Goal: Task Accomplishment & Management: Manage account settings

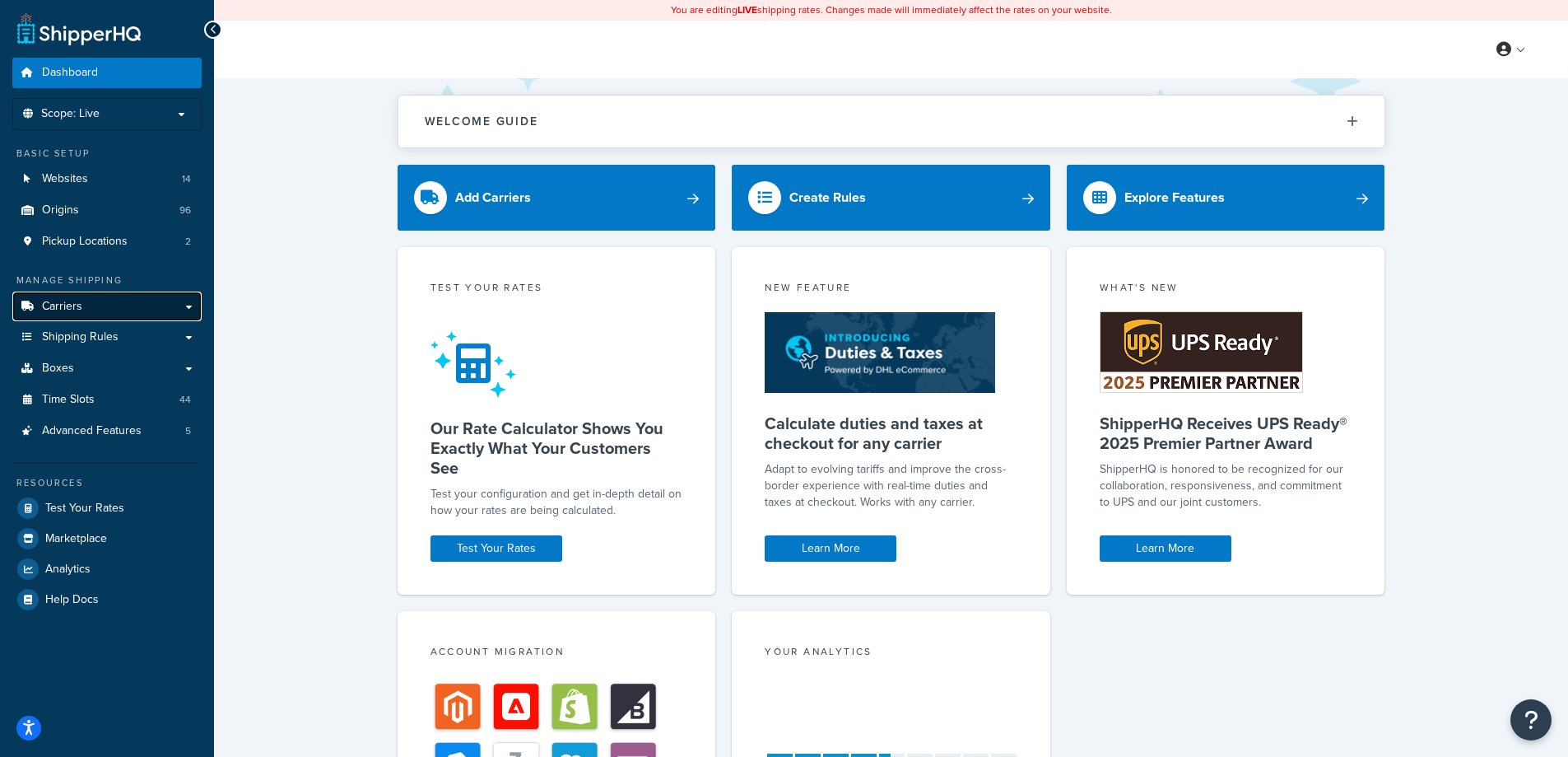
click at [115, 306] on link "Carriers" at bounding box center [107, 307] width 190 height 31
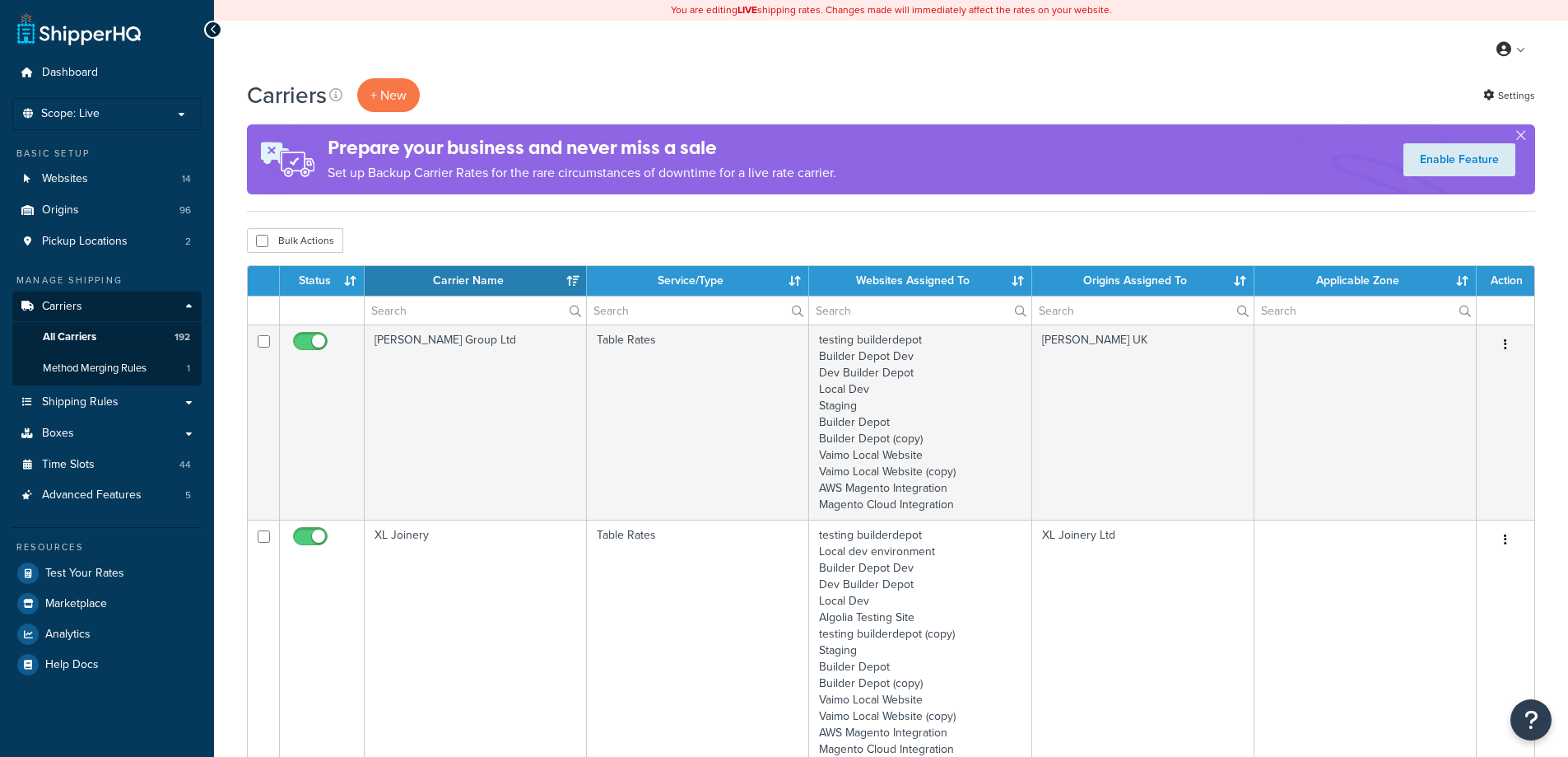
select select "15"
click at [462, 300] on input "text" at bounding box center [475, 310] width 221 height 28
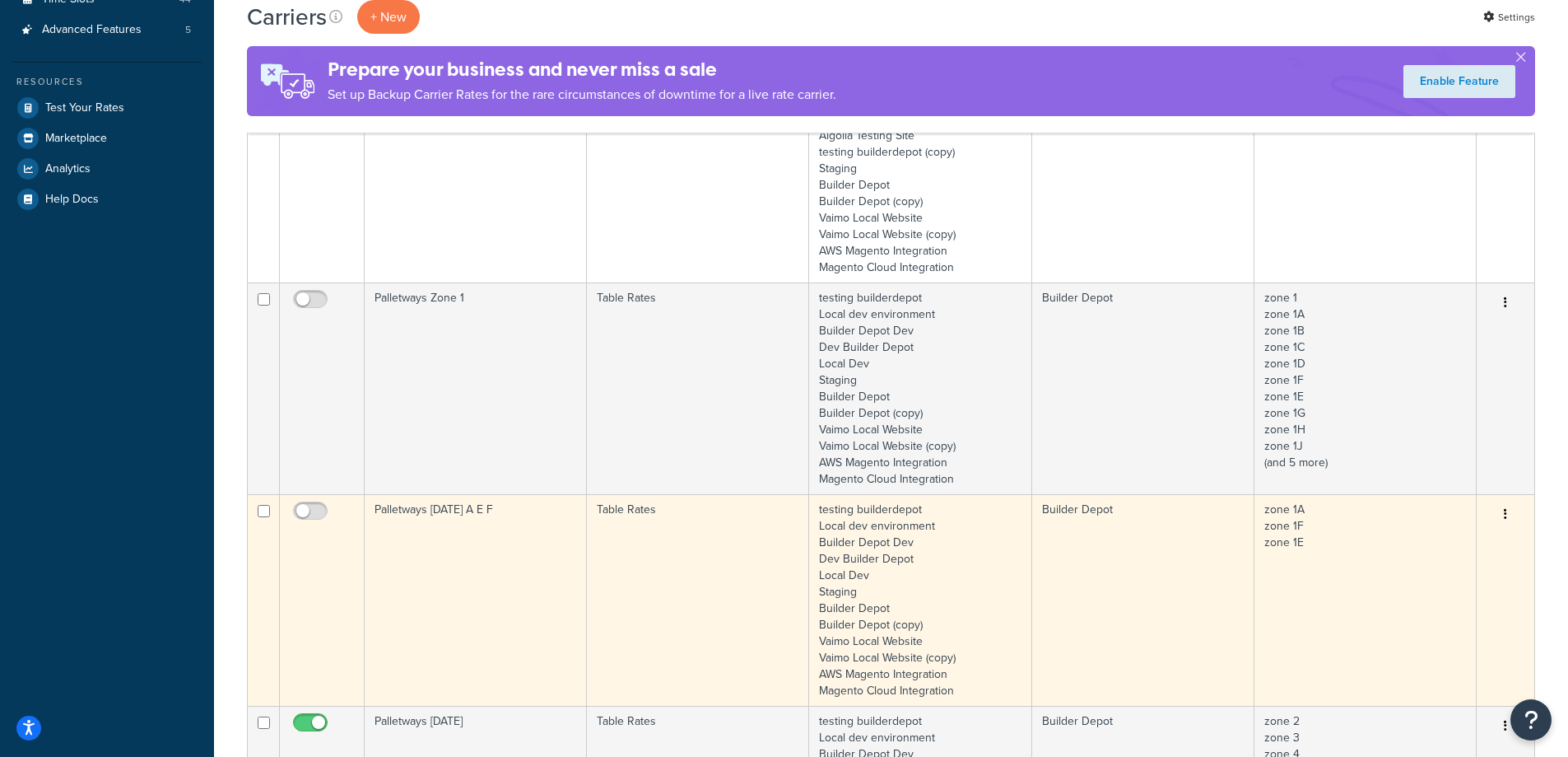
scroll to position [494, 0]
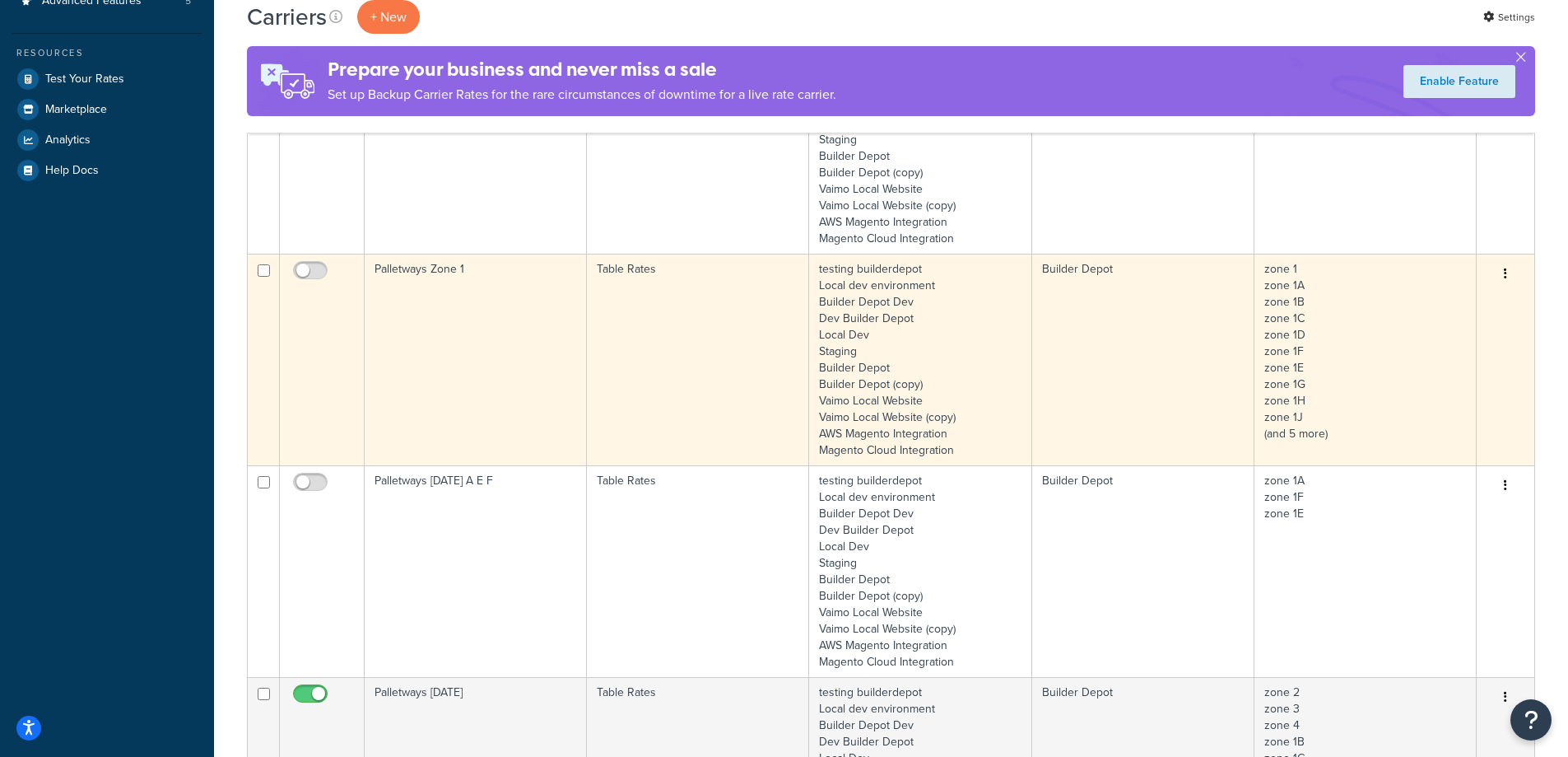
type input "pa"
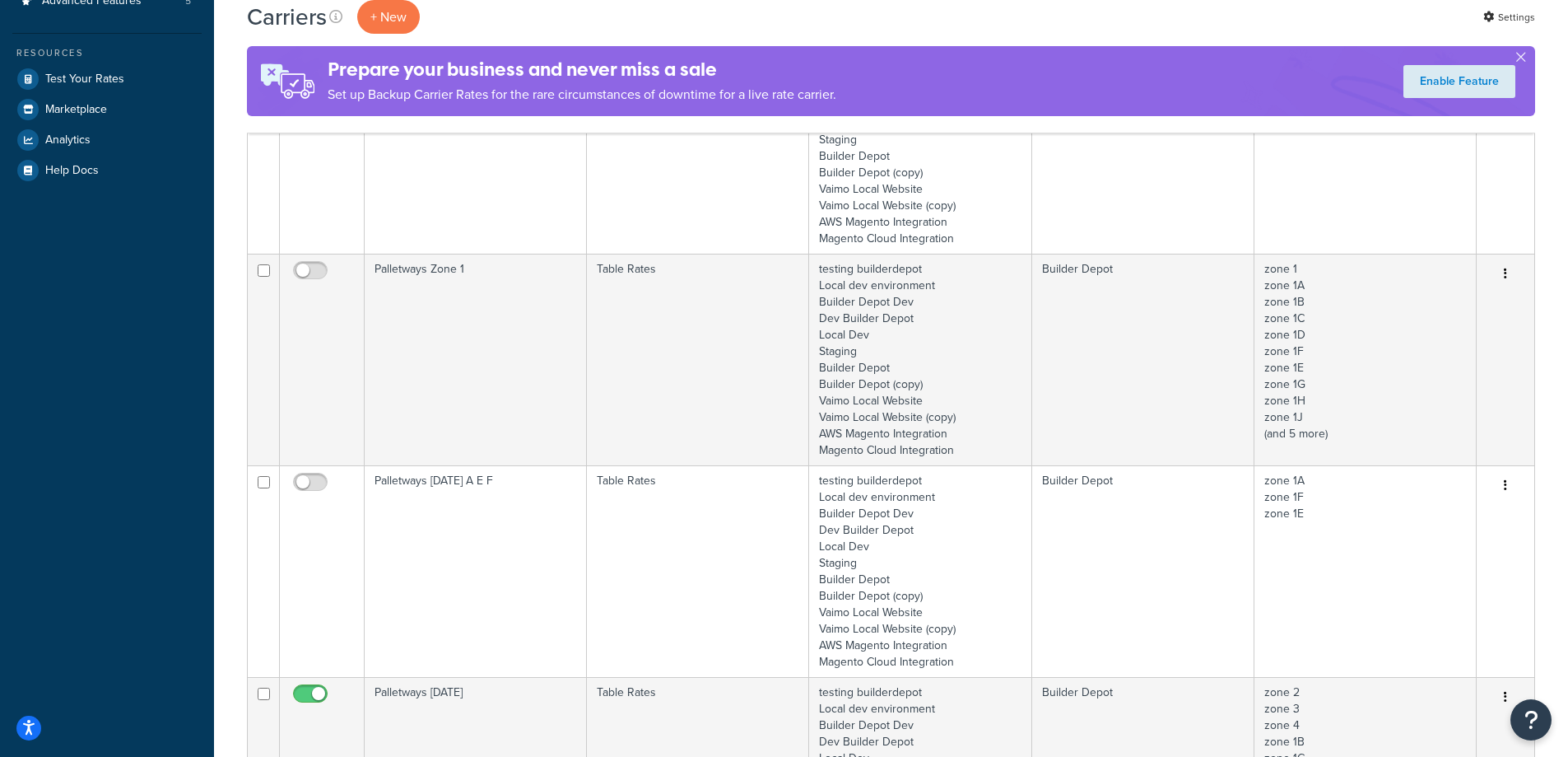
click at [476, 349] on td "Palletways Zone 1" at bounding box center [475, 359] width 222 height 211
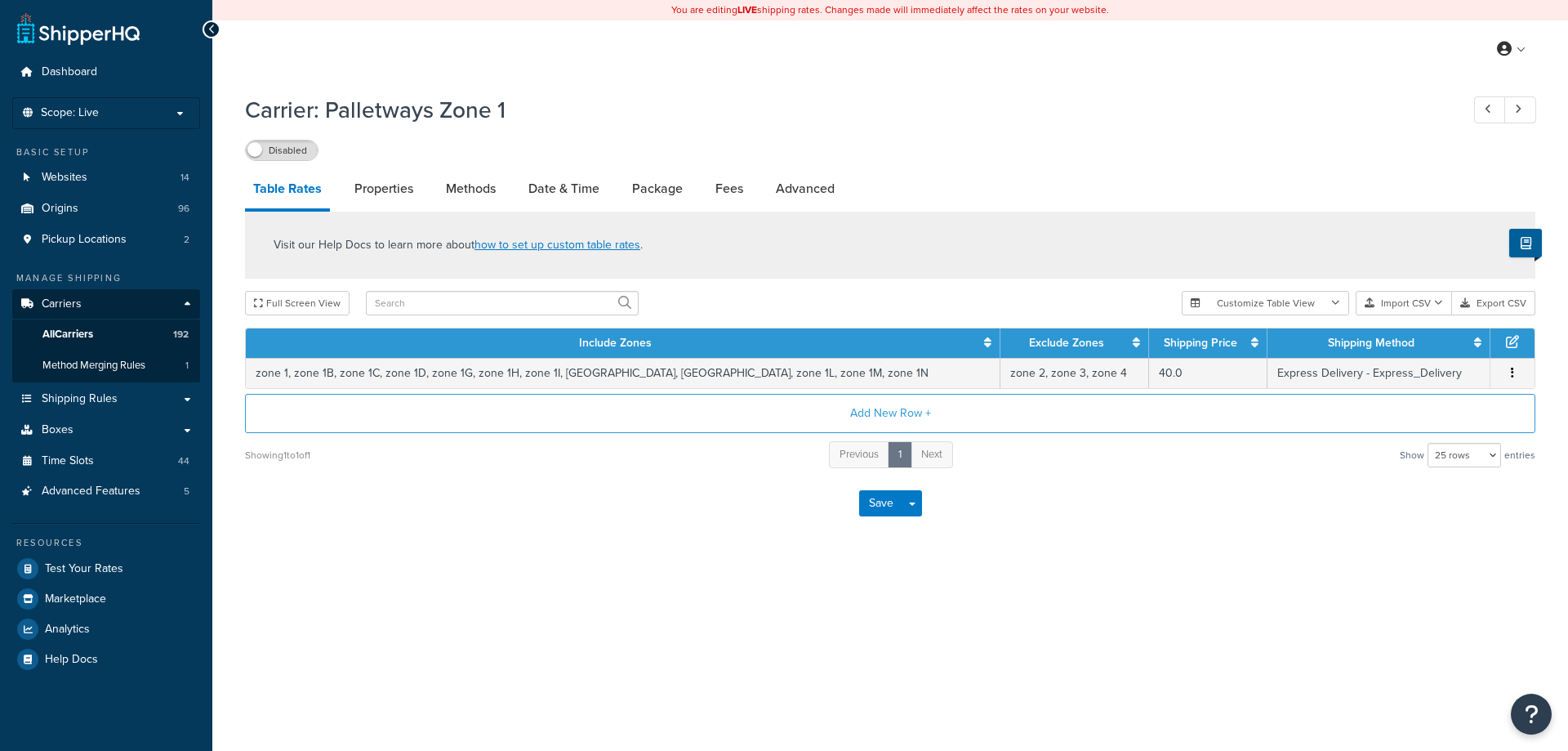
select select "25"
click at [209, 30] on icon at bounding box center [212, 29] width 7 height 12
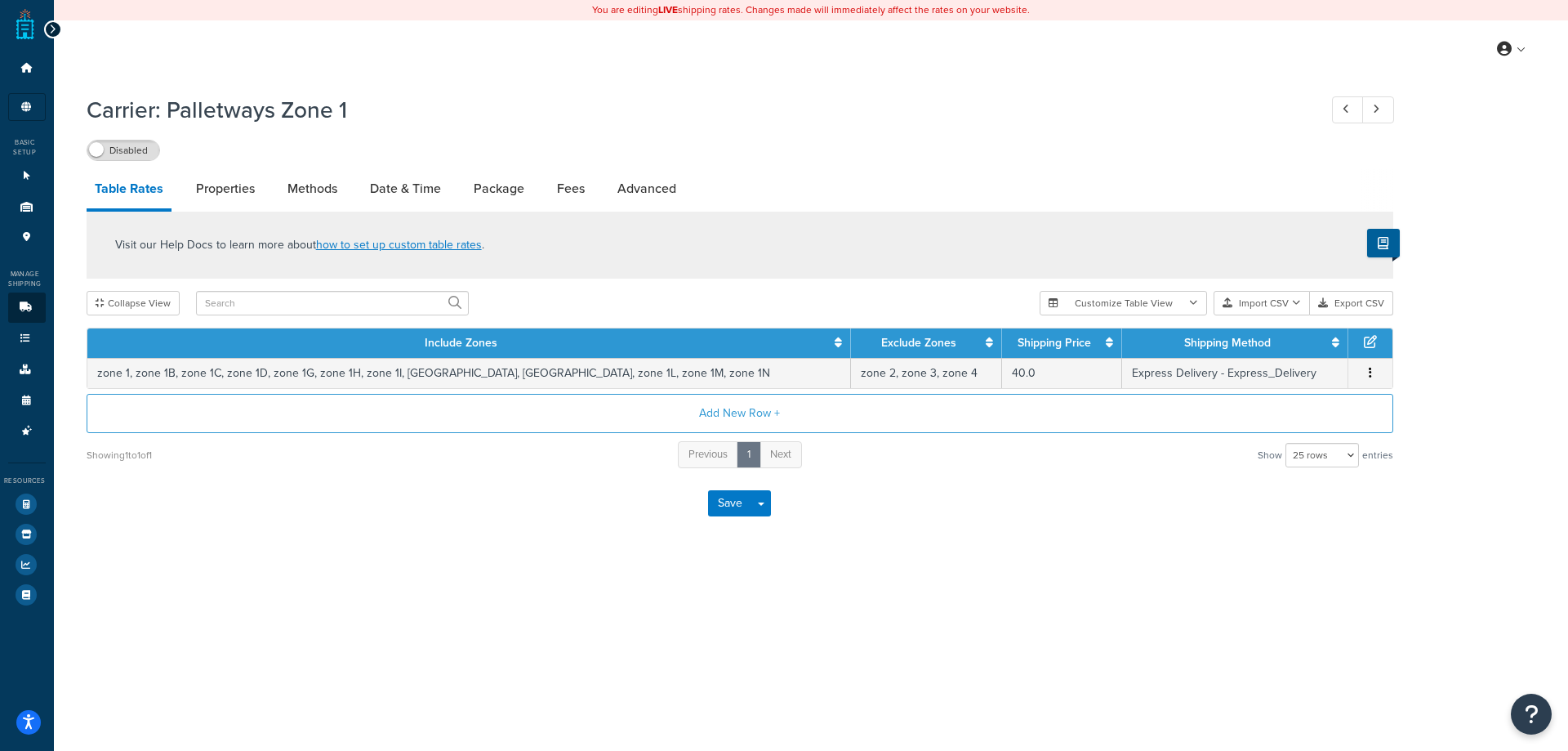
click at [49, 33] on icon at bounding box center [53, 29] width 7 height 12
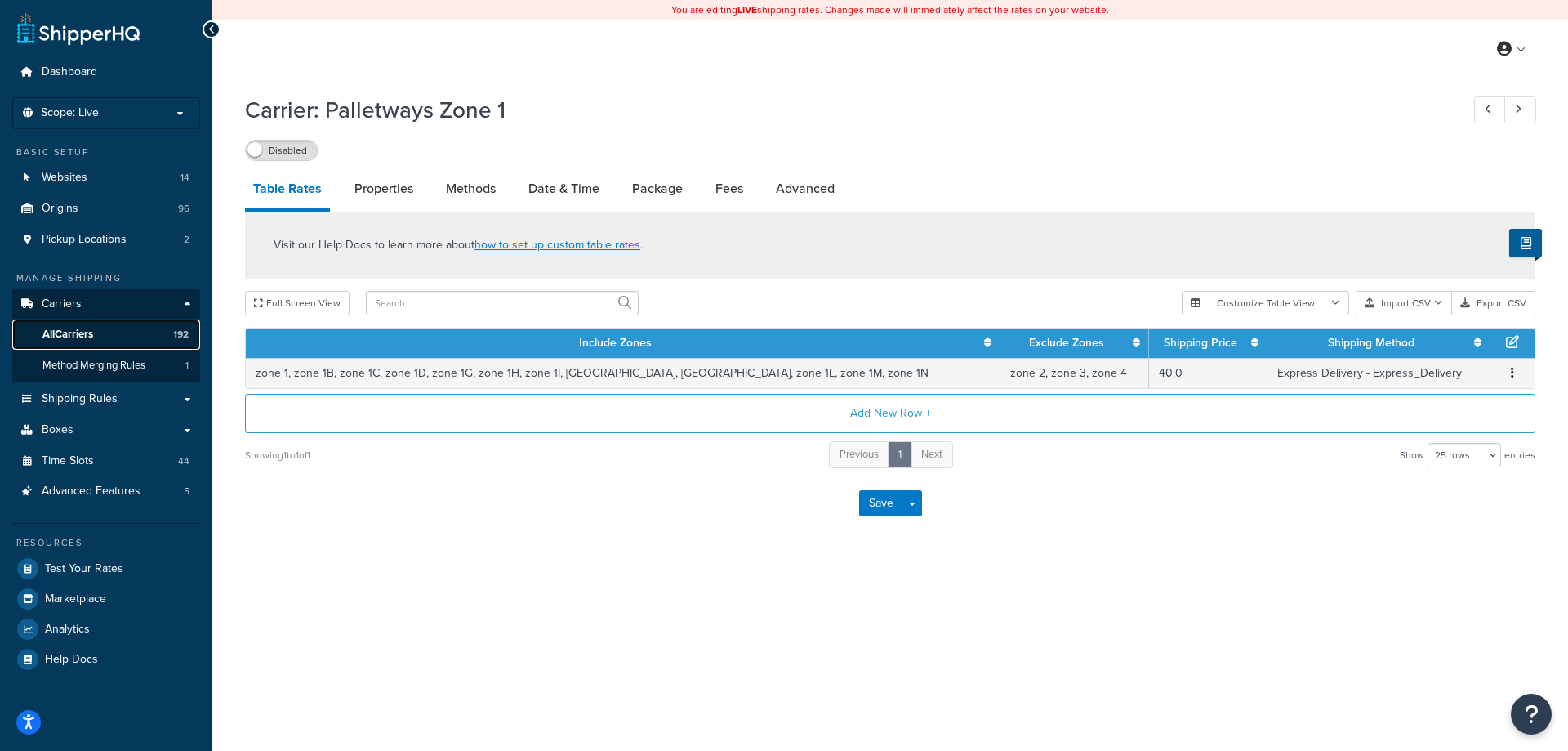
click at [111, 334] on link "All Carriers 192" at bounding box center [106, 334] width 188 height 30
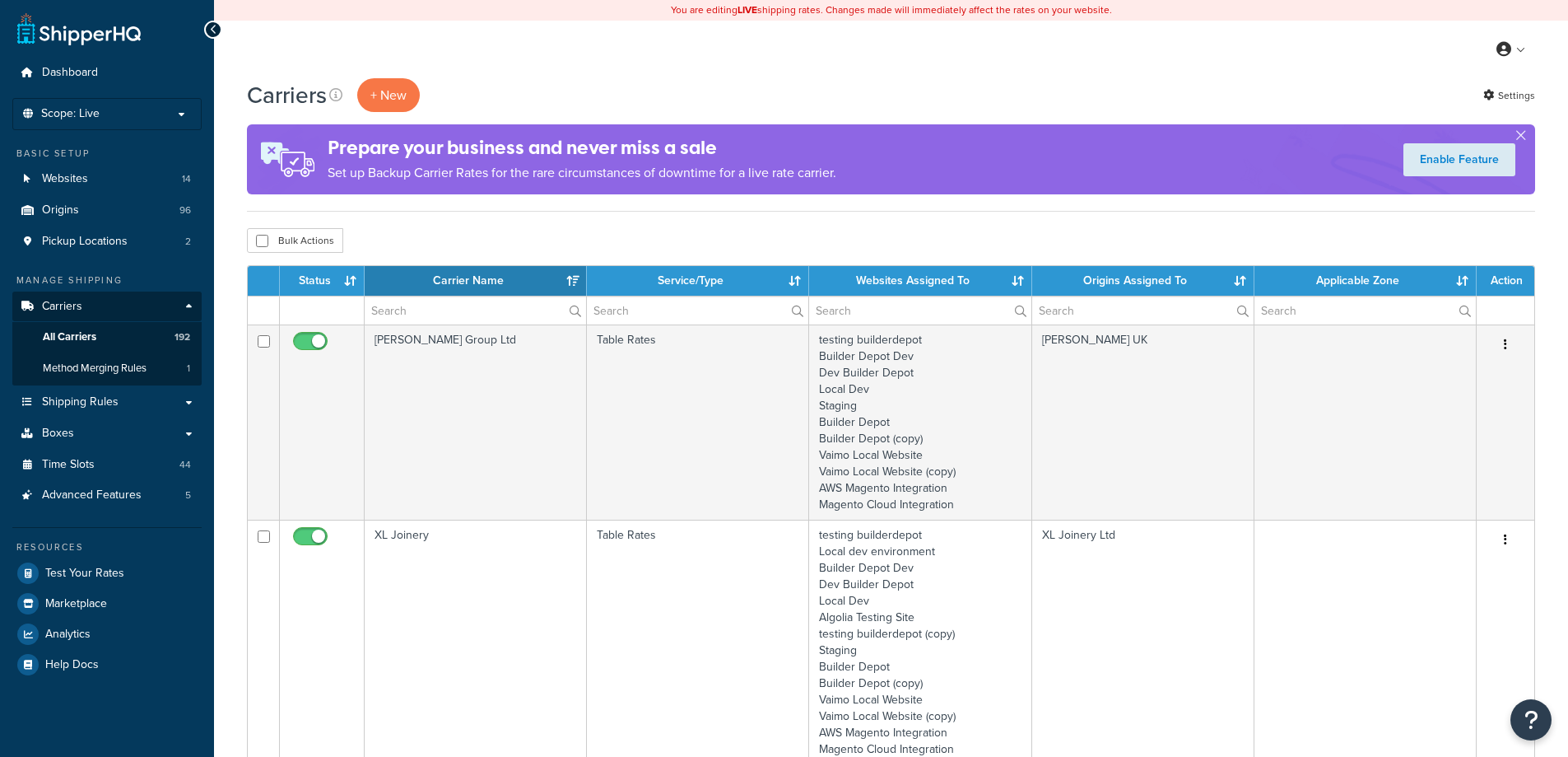
select select "15"
click at [448, 308] on input "text" at bounding box center [475, 310] width 221 height 28
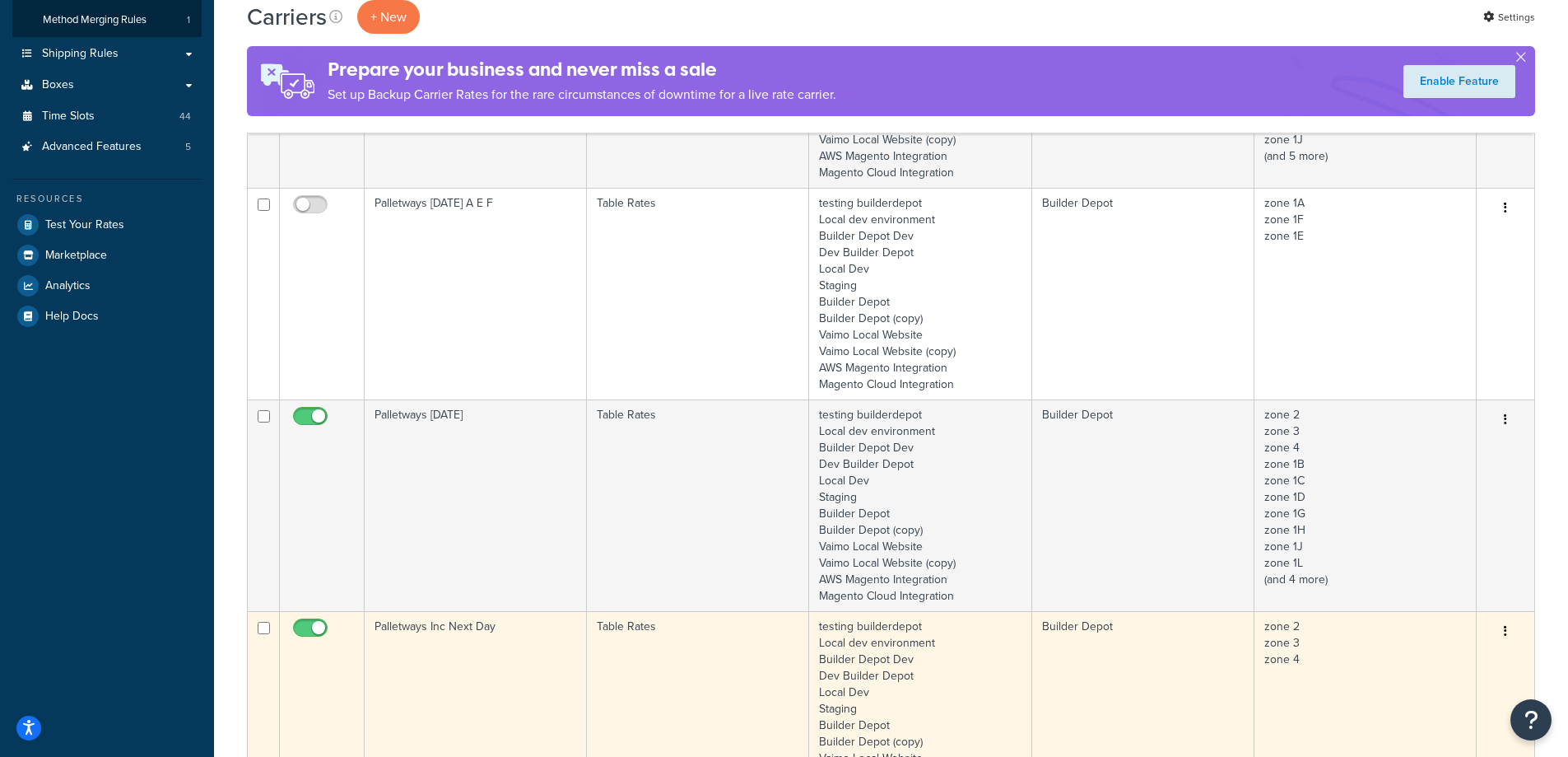
scroll to position [330, 0]
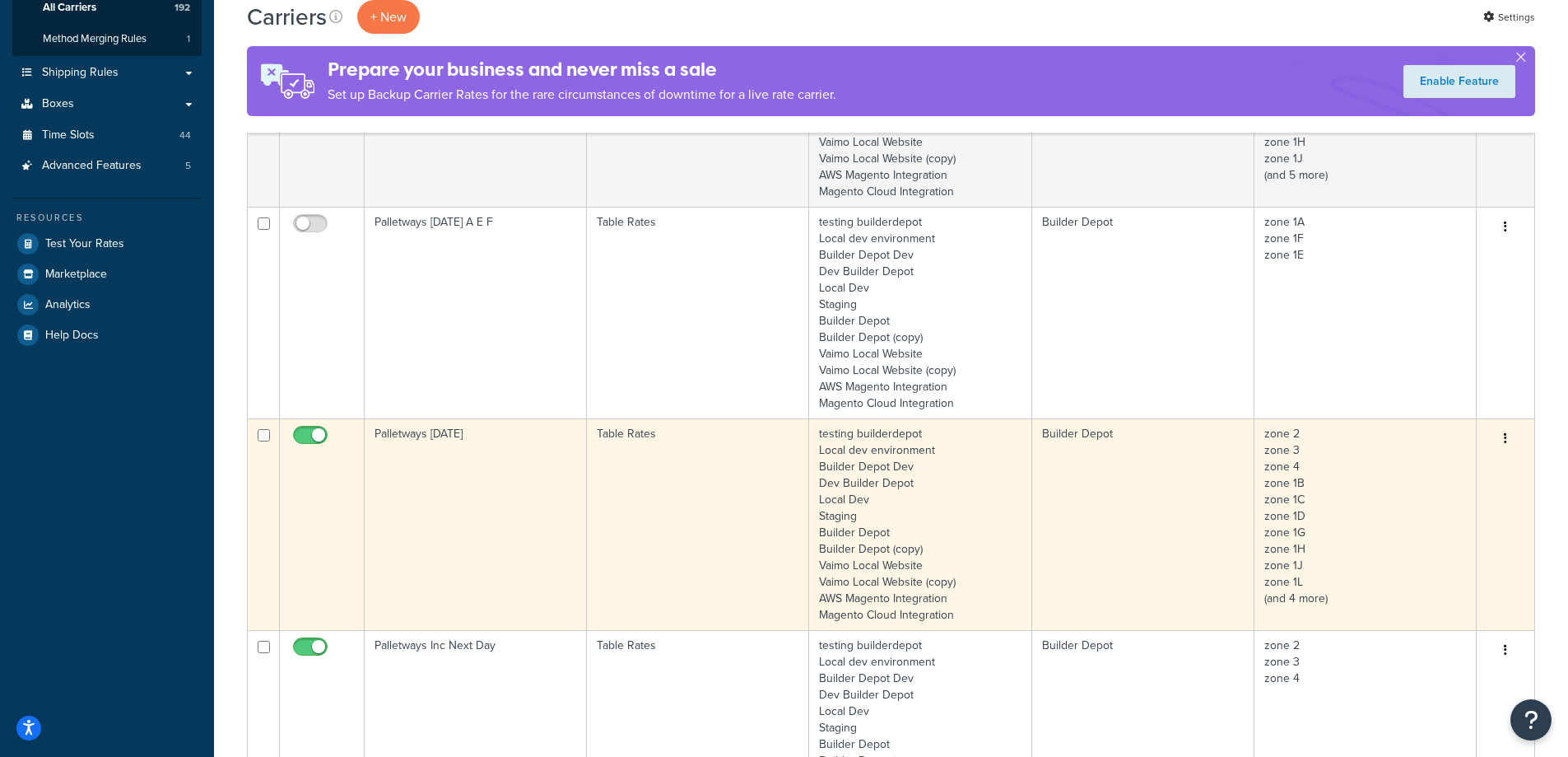
type input "pall"
click at [472, 484] on td "Palletways Saturday" at bounding box center [475, 523] width 222 height 211
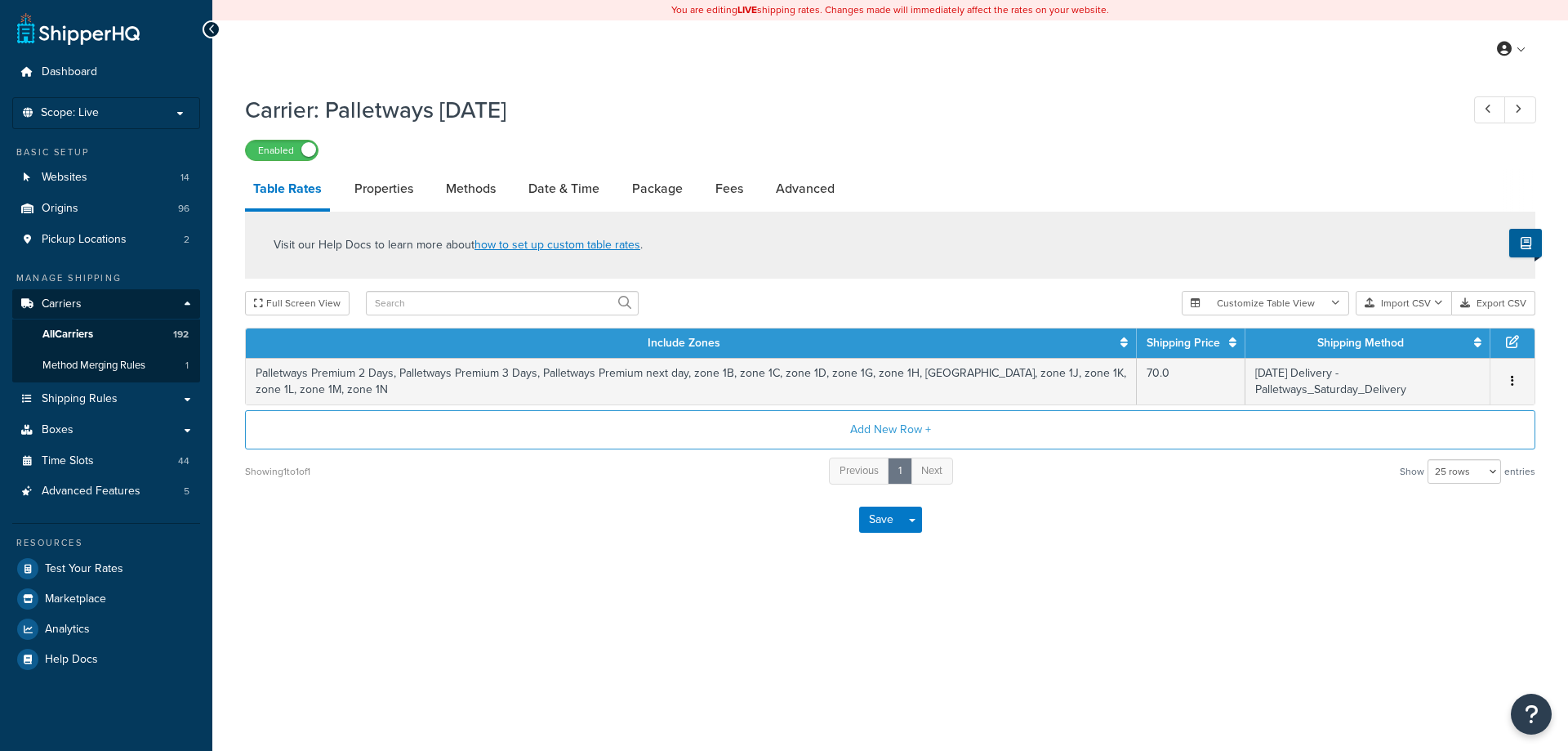
select select "25"
click at [96, 336] on link "All Carriers 192" at bounding box center [106, 334] width 188 height 30
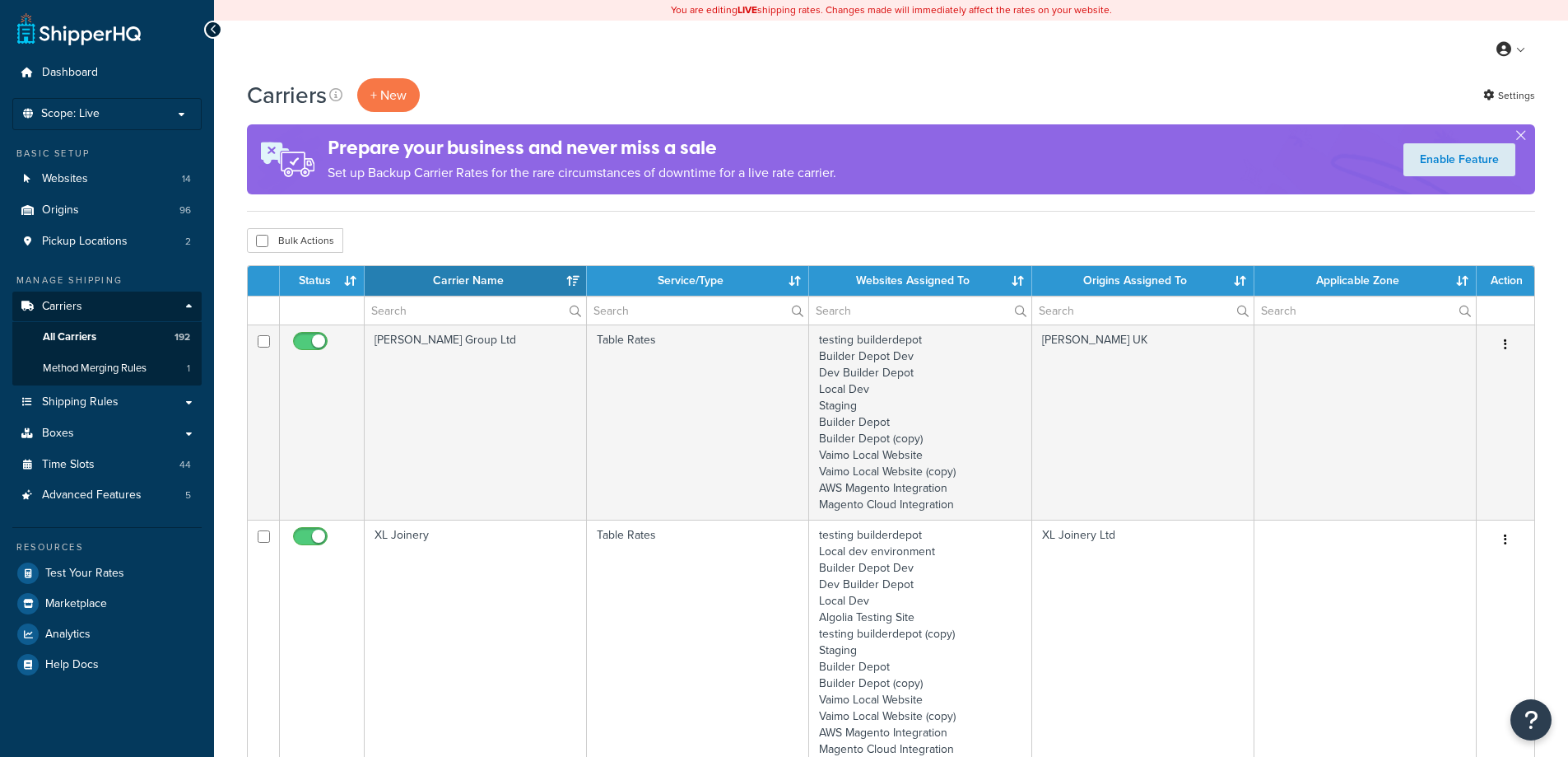
select select "15"
drag, startPoint x: 0, startPoint y: 0, endPoint x: 396, endPoint y: 301, distance: 497.4
click at [401, 301] on input "text" at bounding box center [475, 310] width 221 height 28
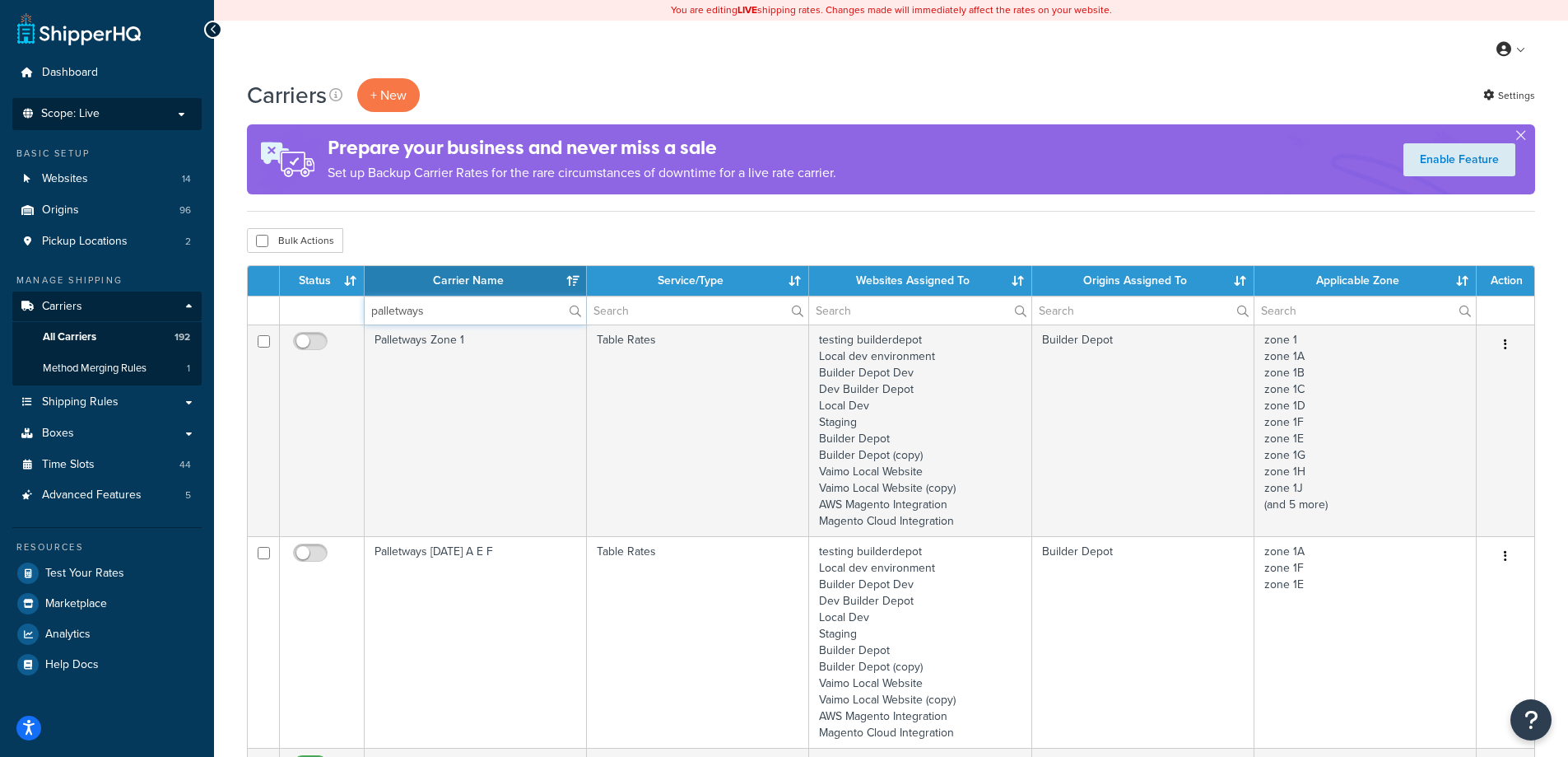
type input "palletways"
click at [120, 120] on p "Scope: Live" at bounding box center [107, 114] width 174 height 14
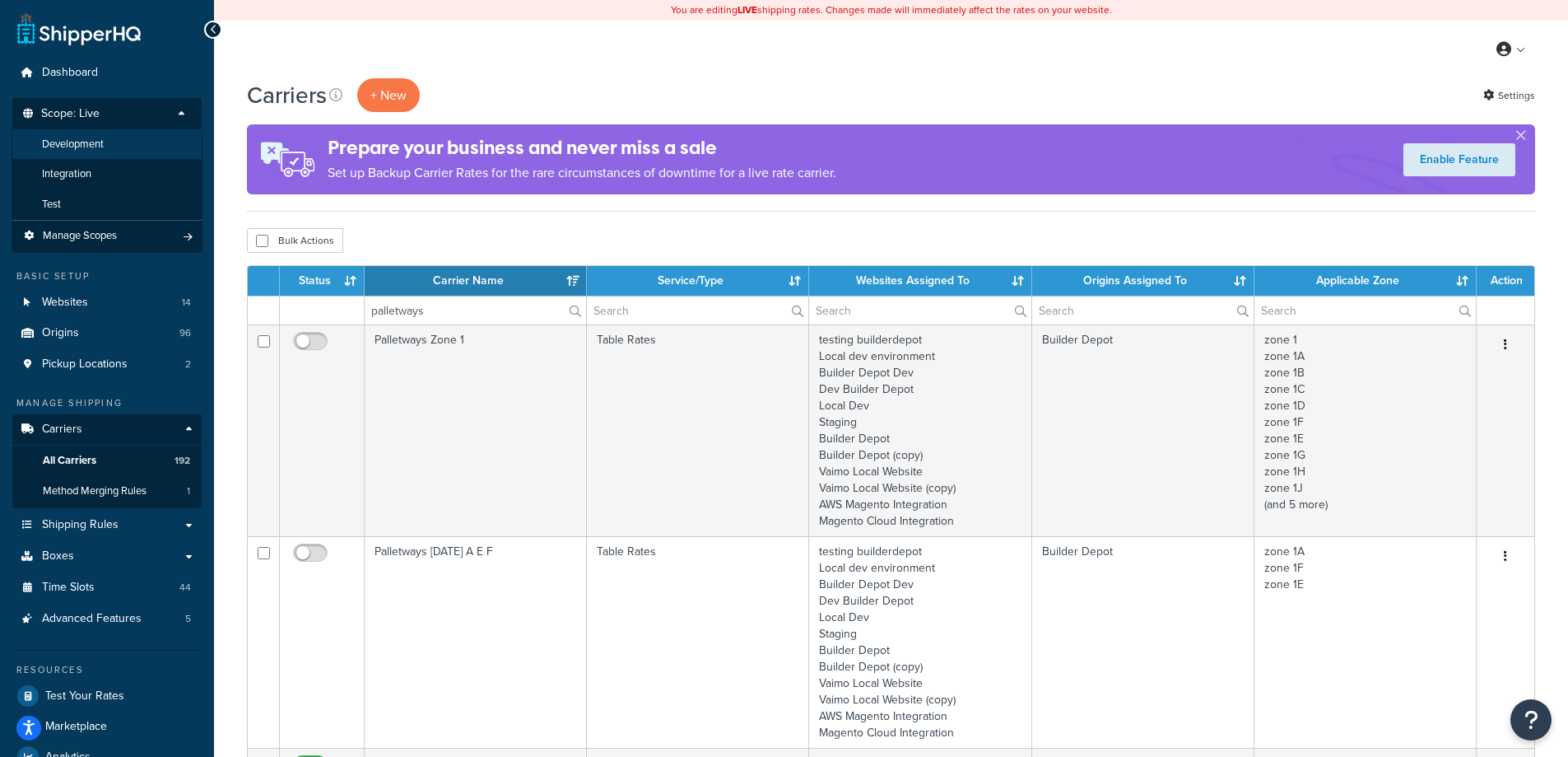
click at [96, 138] on span "Development" at bounding box center [73, 145] width 62 height 14
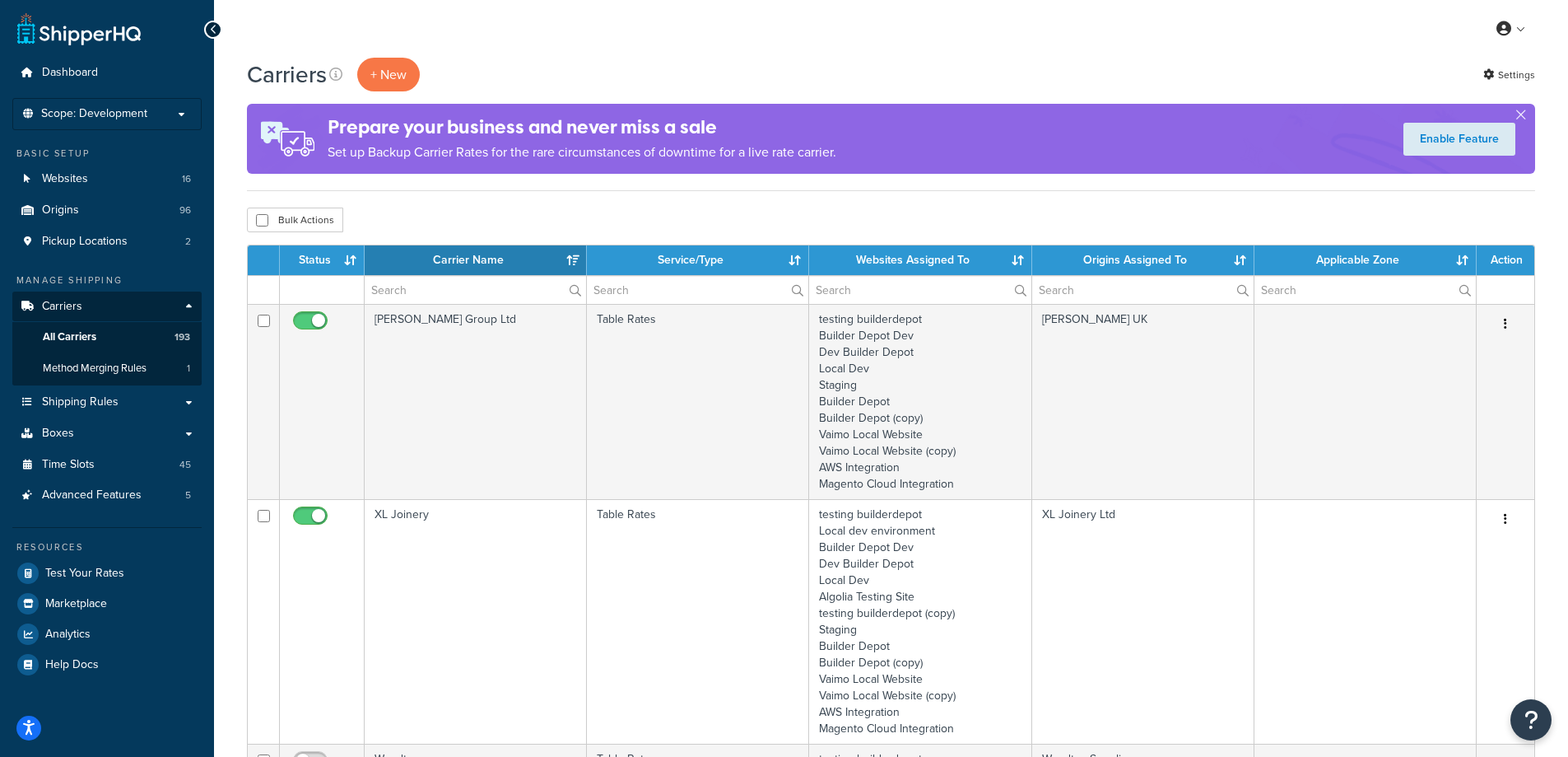
select select "15"
click at [430, 273] on th "Carrier Name" at bounding box center [475, 260] width 222 height 30
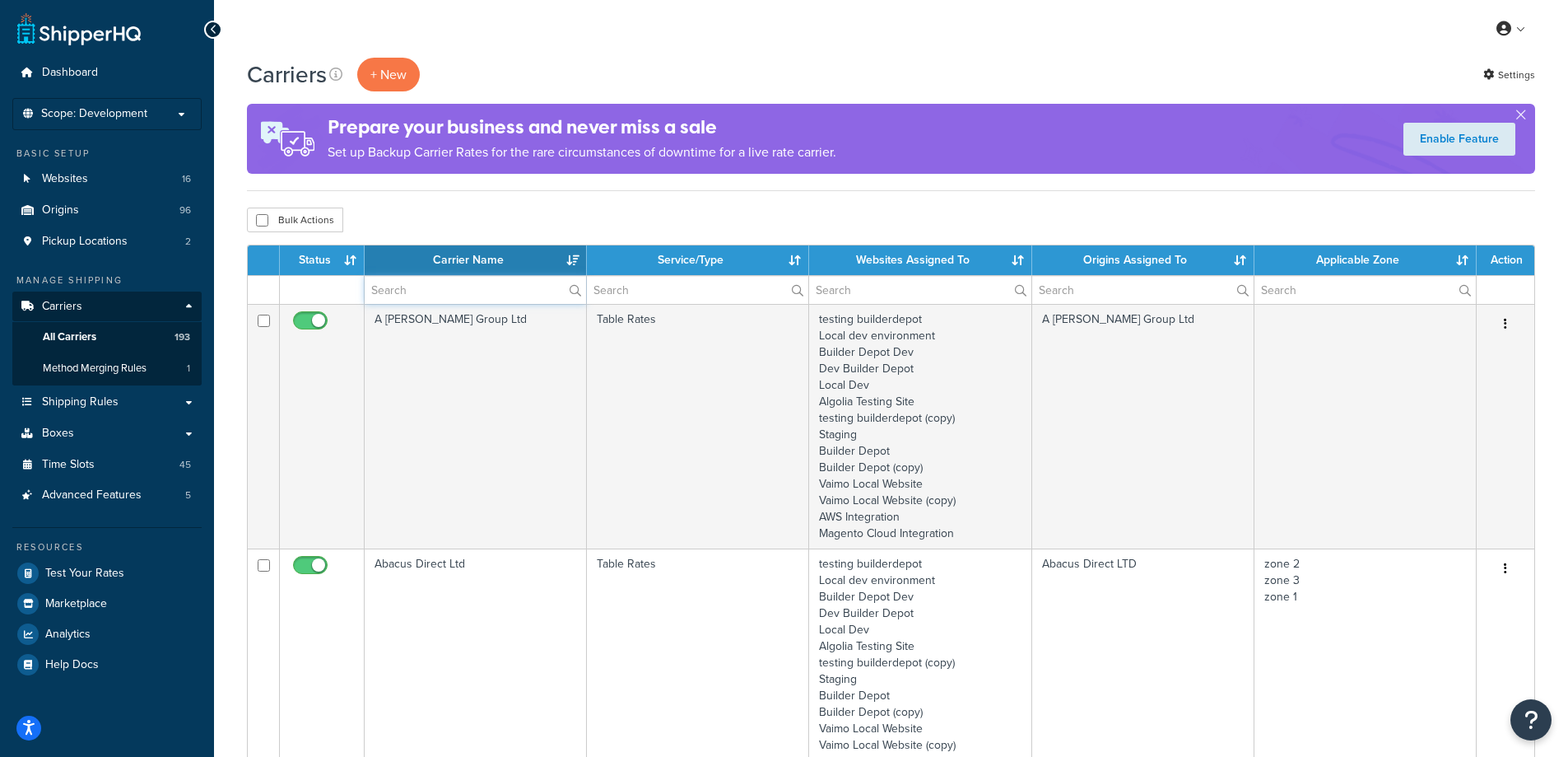
click at [436, 289] on input "text" at bounding box center [475, 289] width 221 height 28
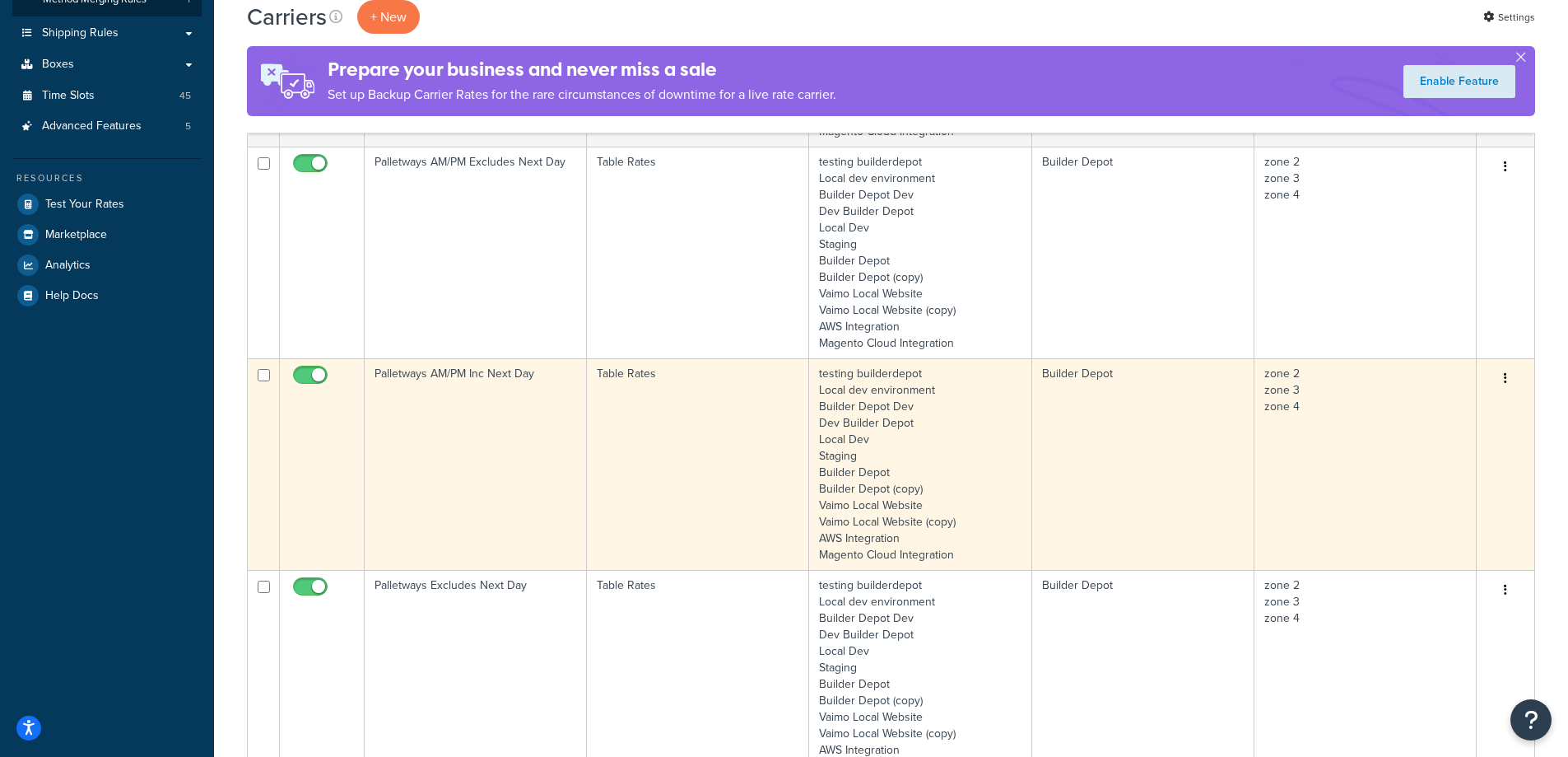
scroll to position [330, 0]
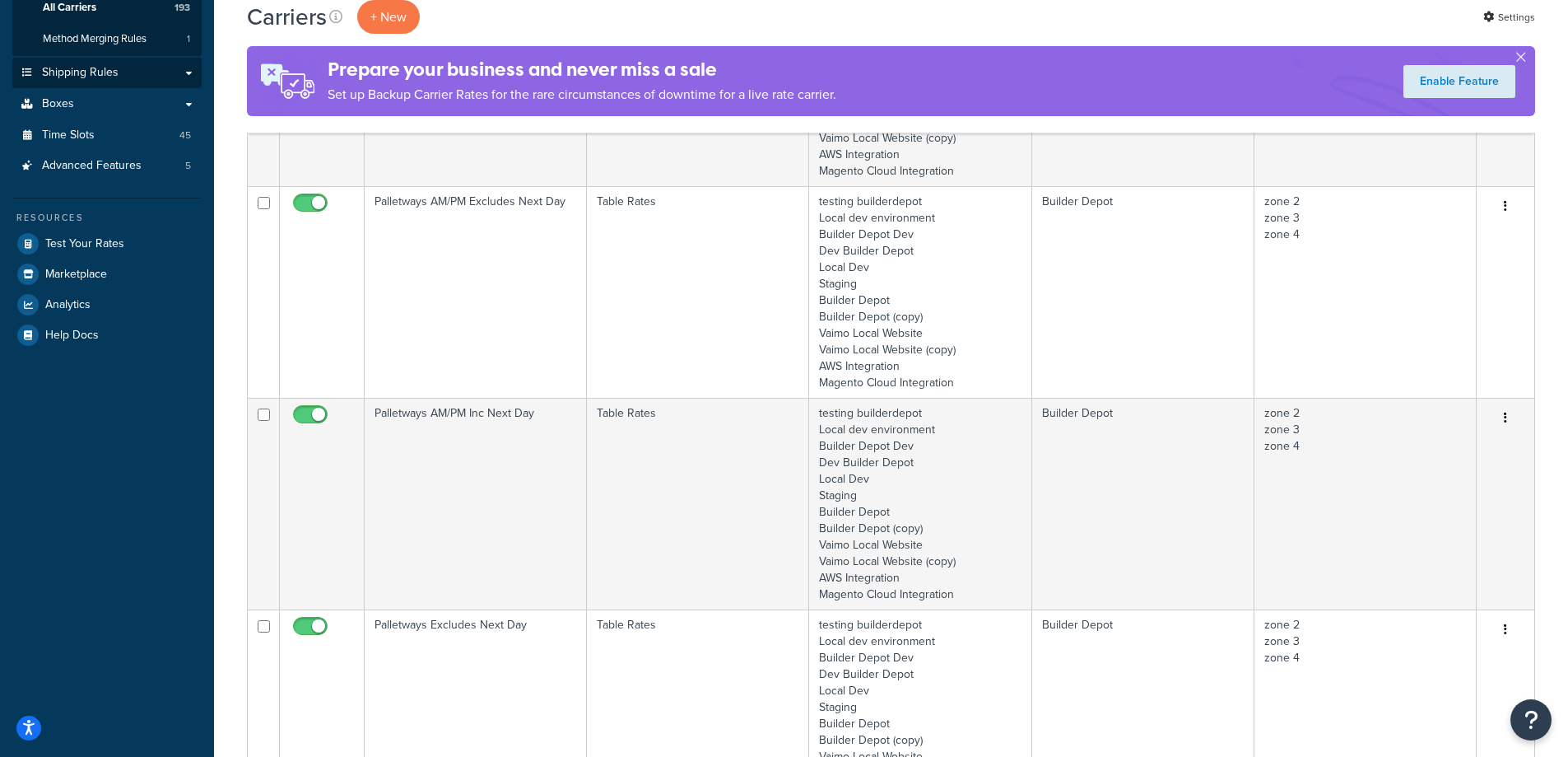
type input "palletways"
click at [134, 74] on link "Shipping Rules" at bounding box center [107, 73] width 190 height 31
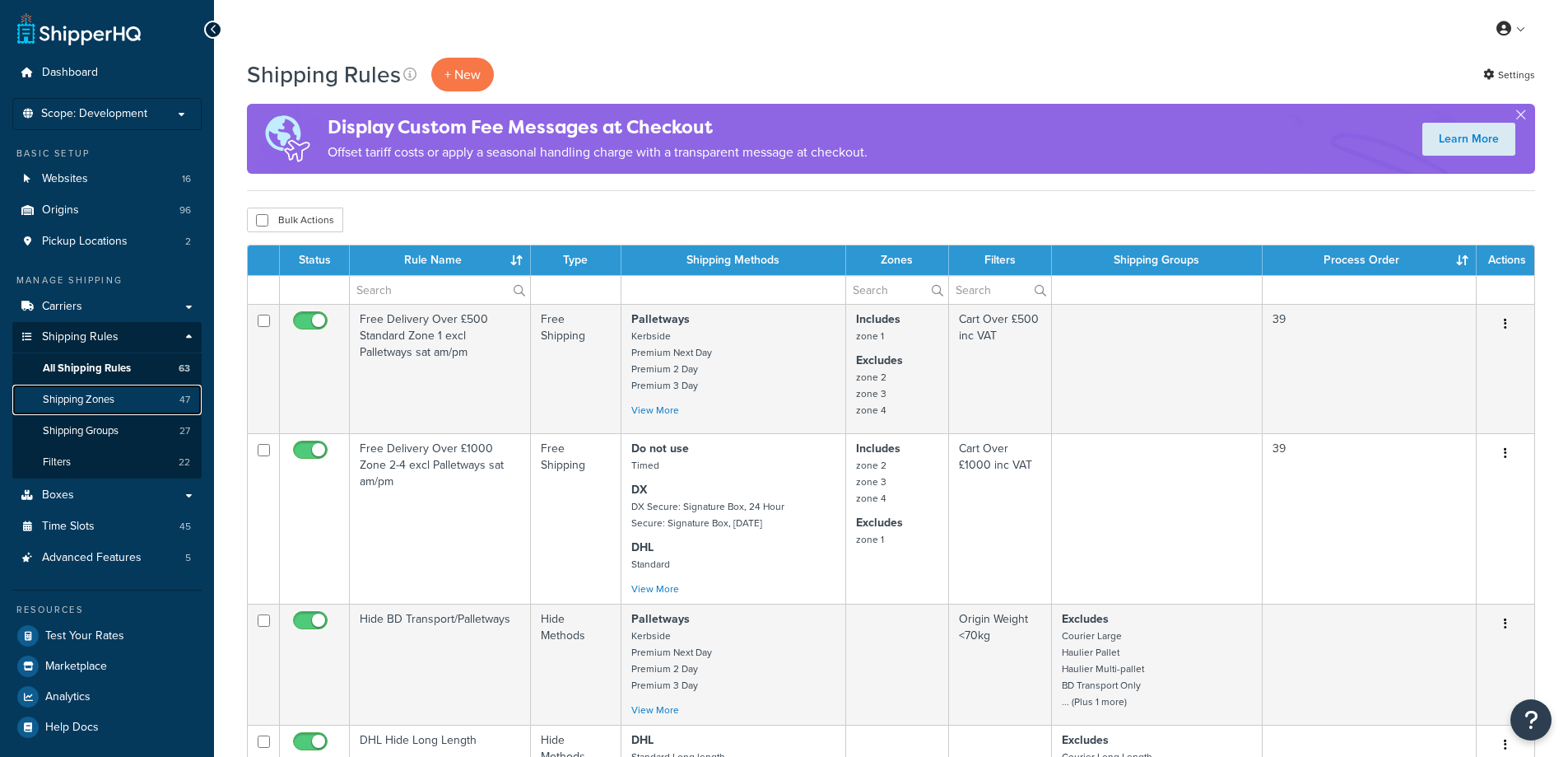
click at [138, 396] on link "Shipping Zones 47" at bounding box center [107, 400] width 190 height 31
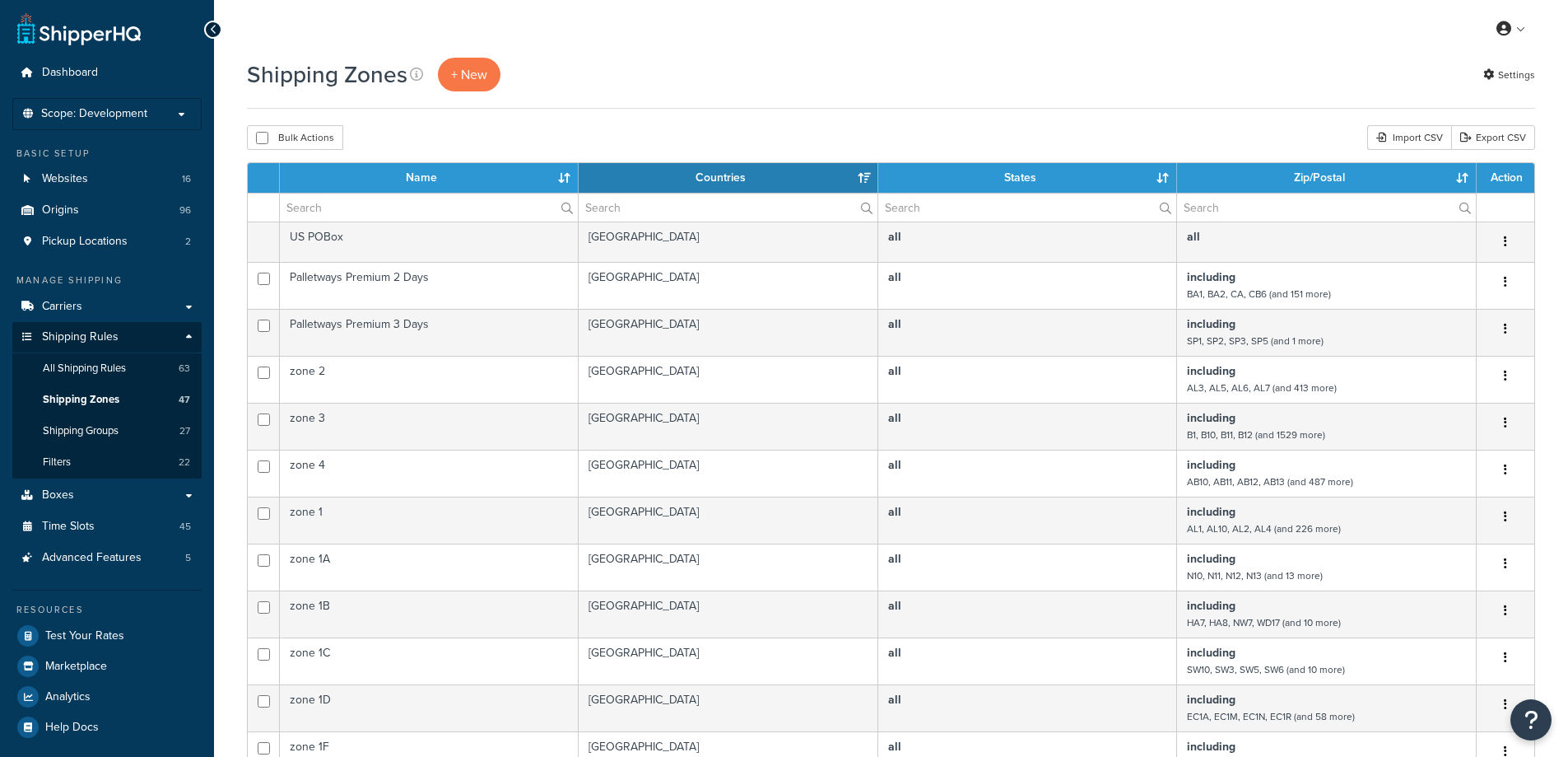
select select "15"
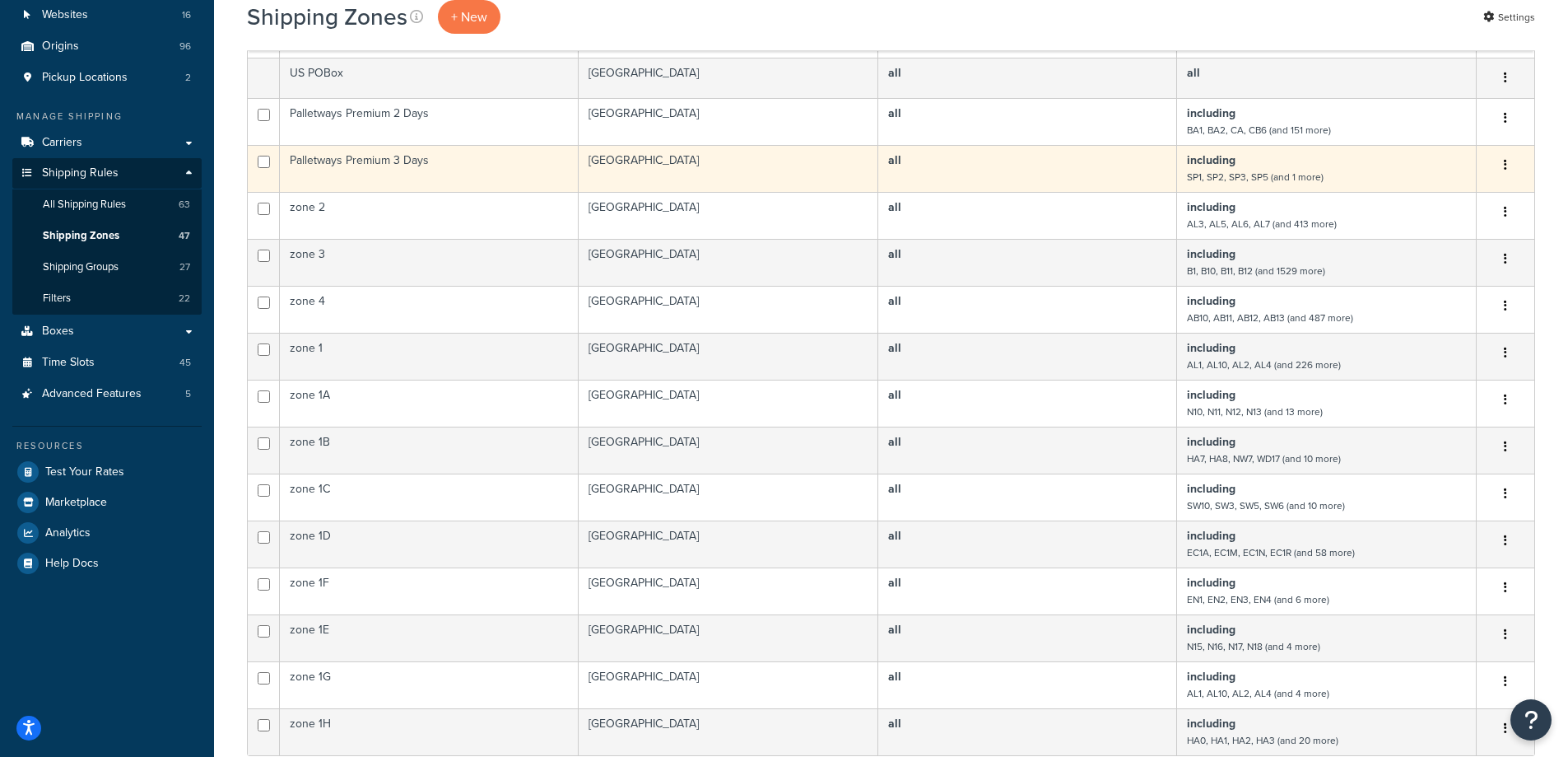
scroll to position [165, 0]
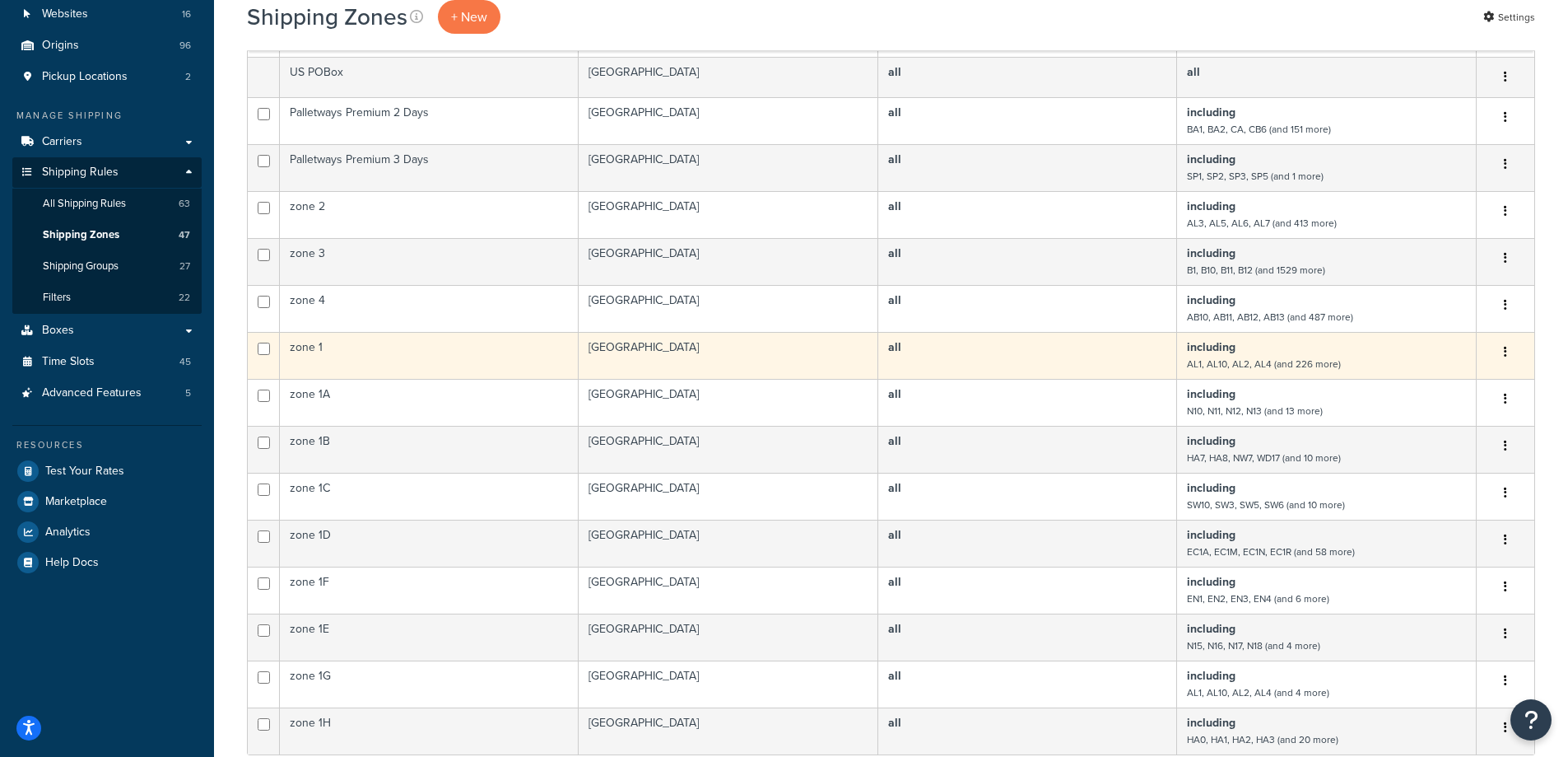
click at [426, 360] on td "zone 1" at bounding box center [430, 355] width 299 height 47
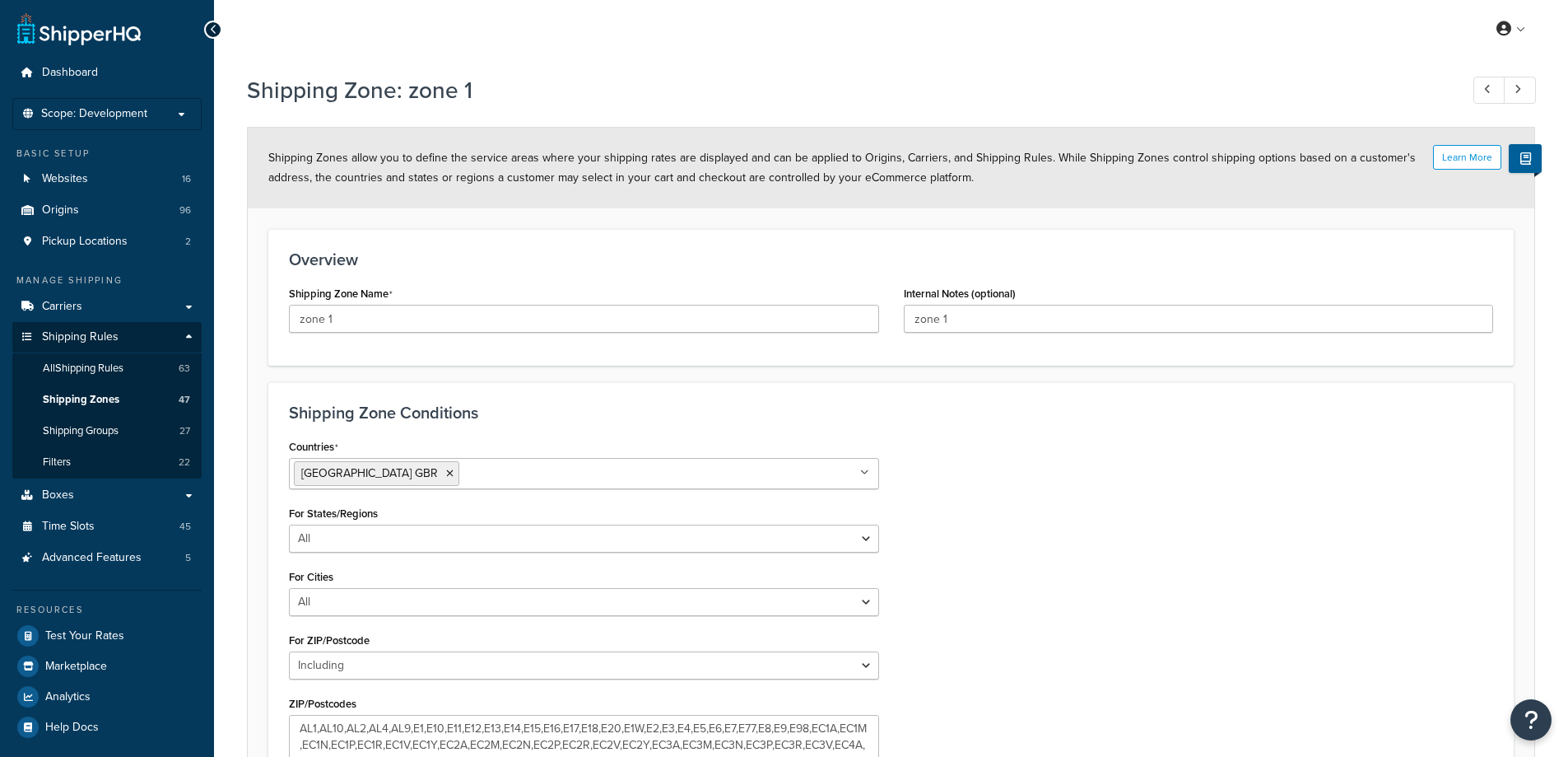
select select "including"
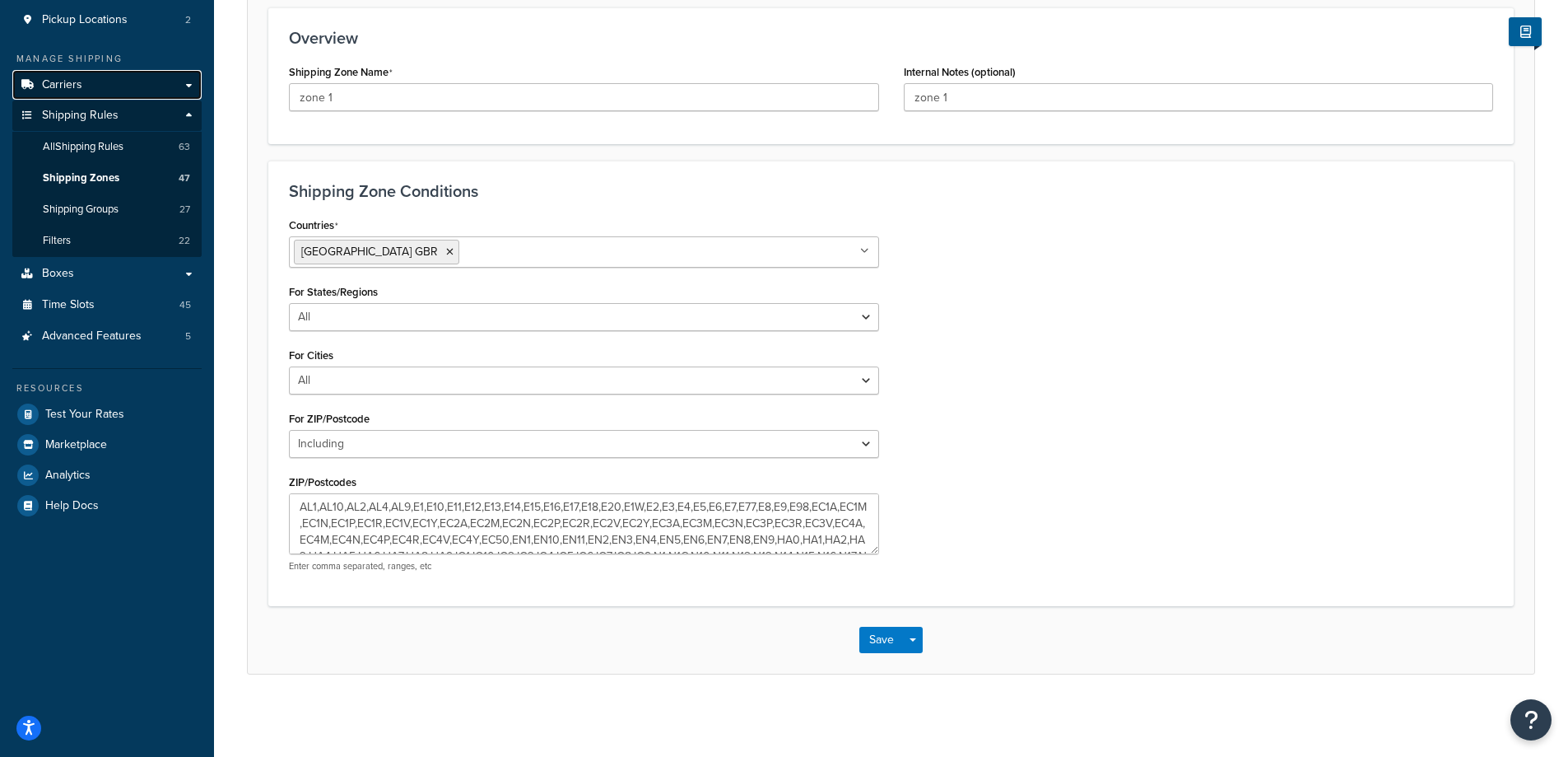
click at [116, 93] on link "Carriers" at bounding box center [107, 85] width 190 height 31
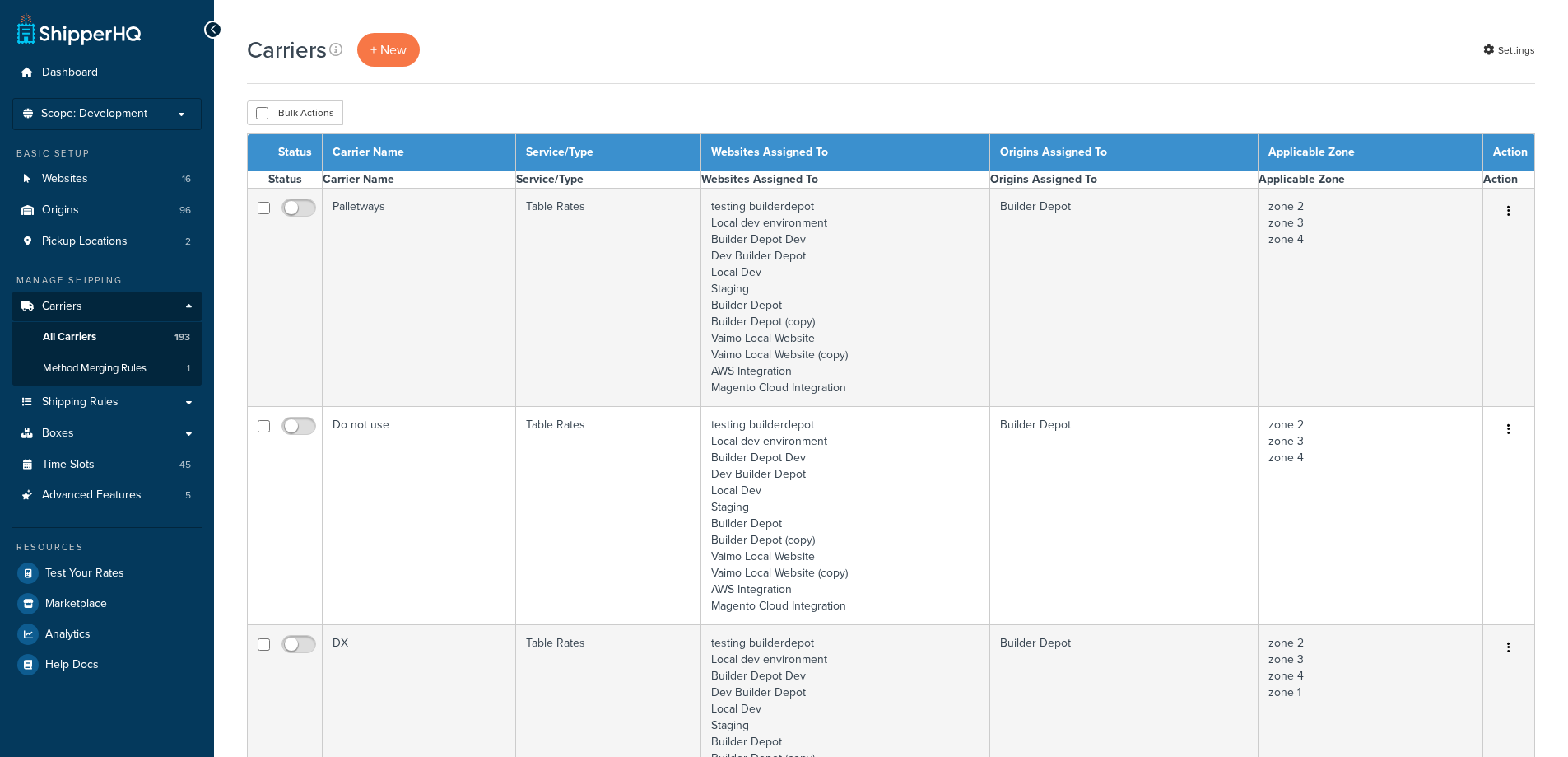
click at [421, 180] on th "Carrier Name" at bounding box center [419, 180] width 193 height 17
select select "15"
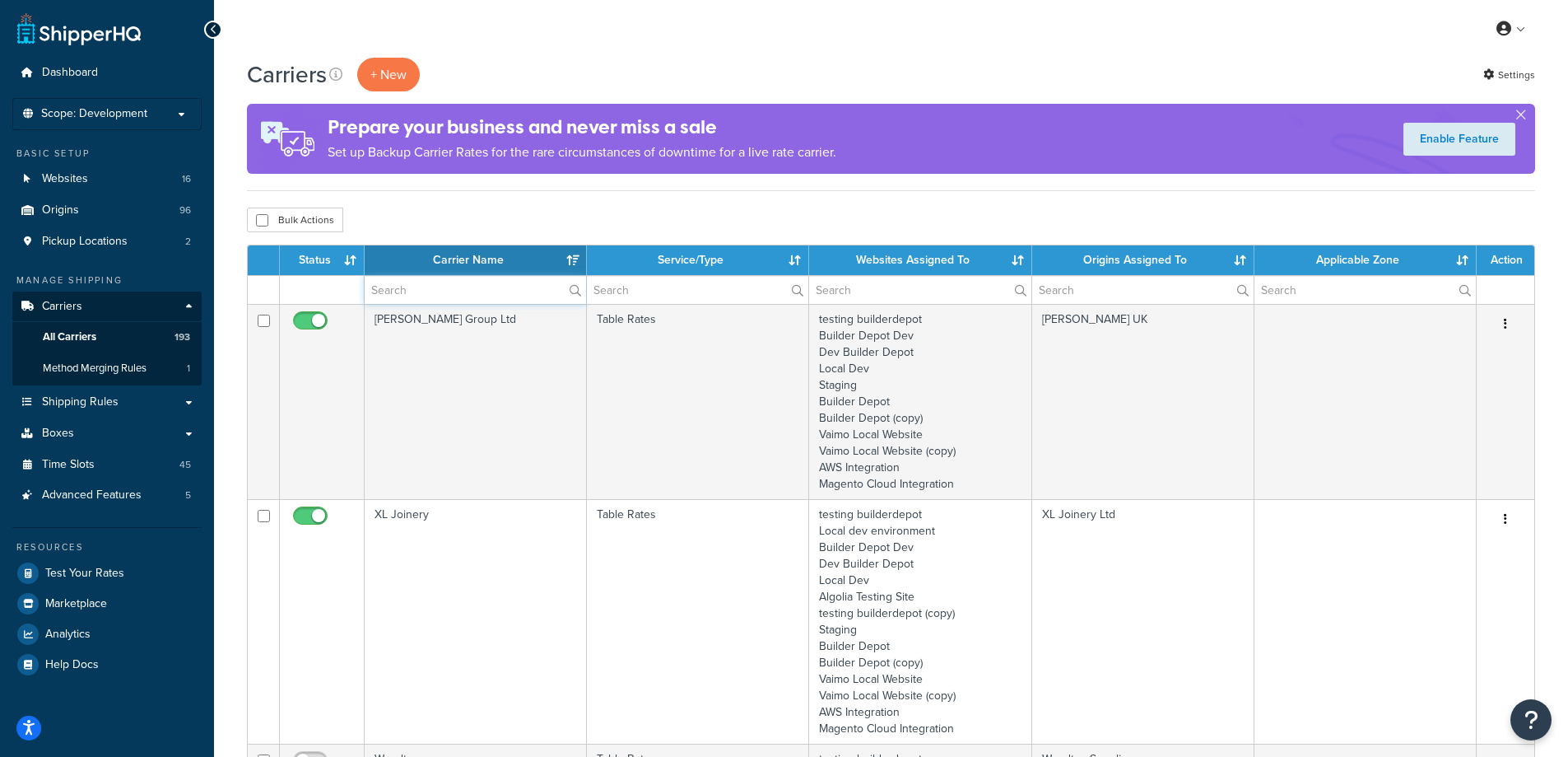
click at [428, 281] on input "text" at bounding box center [475, 289] width 221 height 28
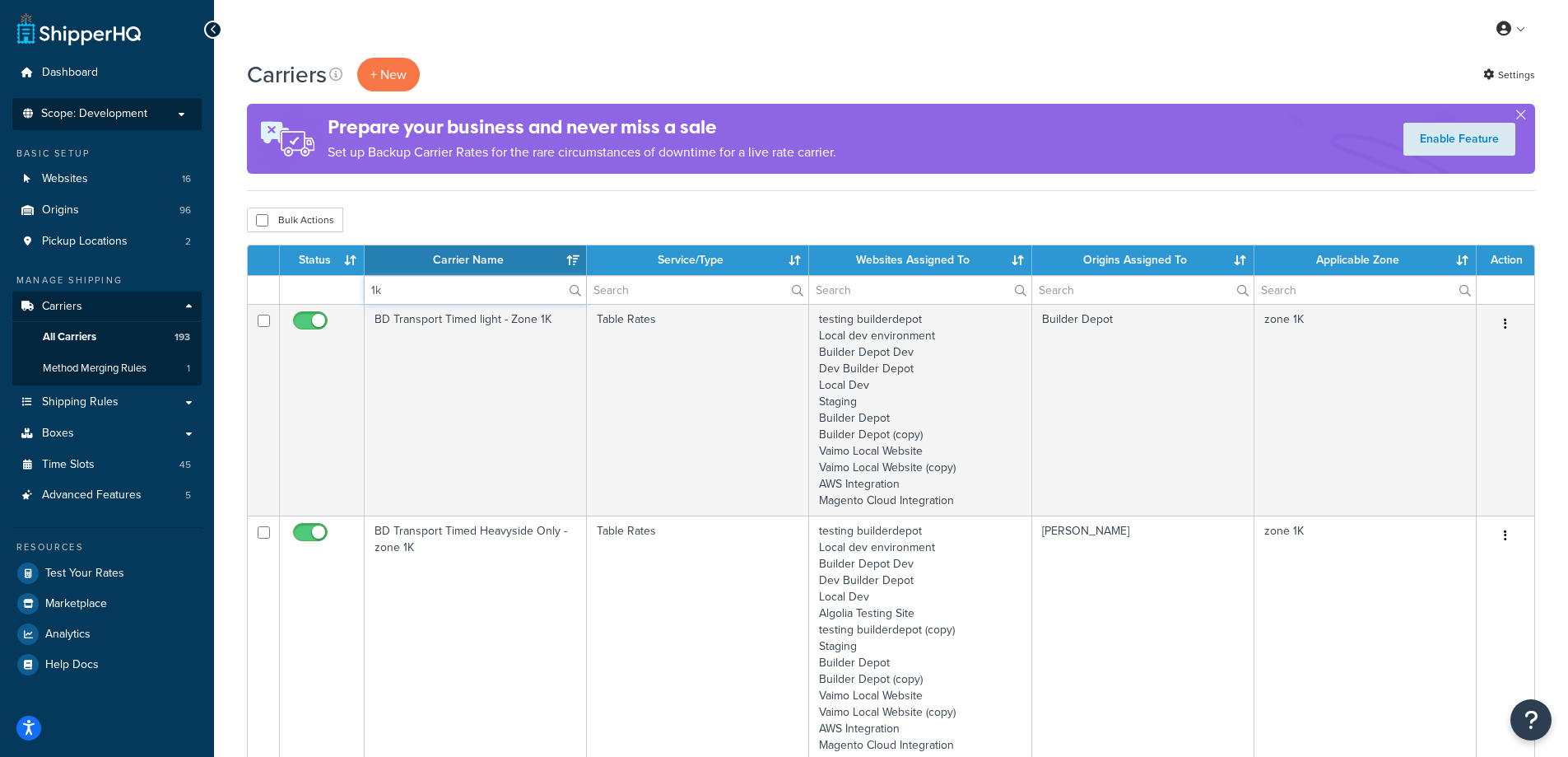
type input "1k"
click at [161, 121] on li "Scope: Development Live Integration Test Manage Scopes" at bounding box center [107, 114] width 190 height 32
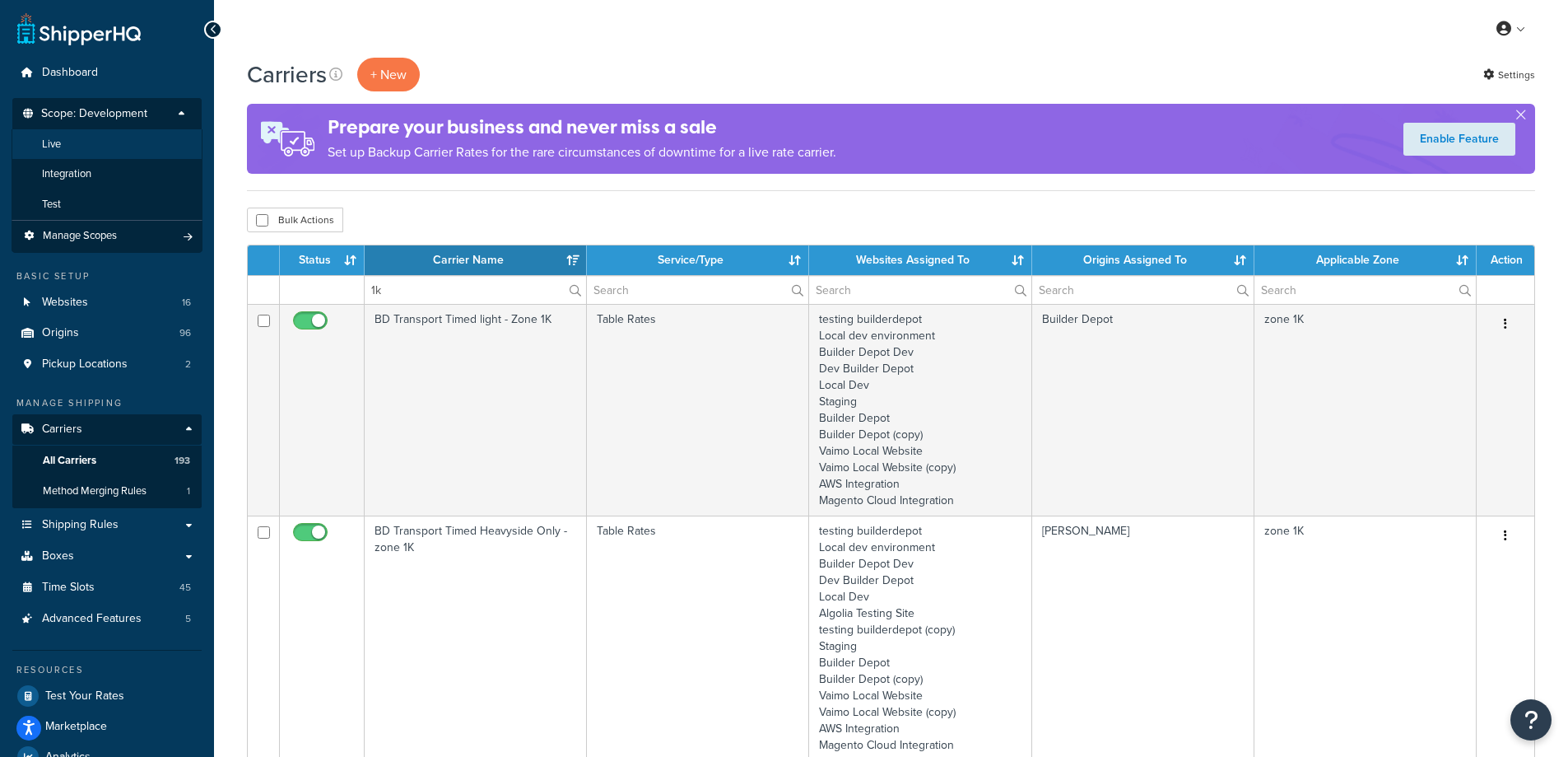
click at [134, 144] on li "Live" at bounding box center [107, 145] width 191 height 31
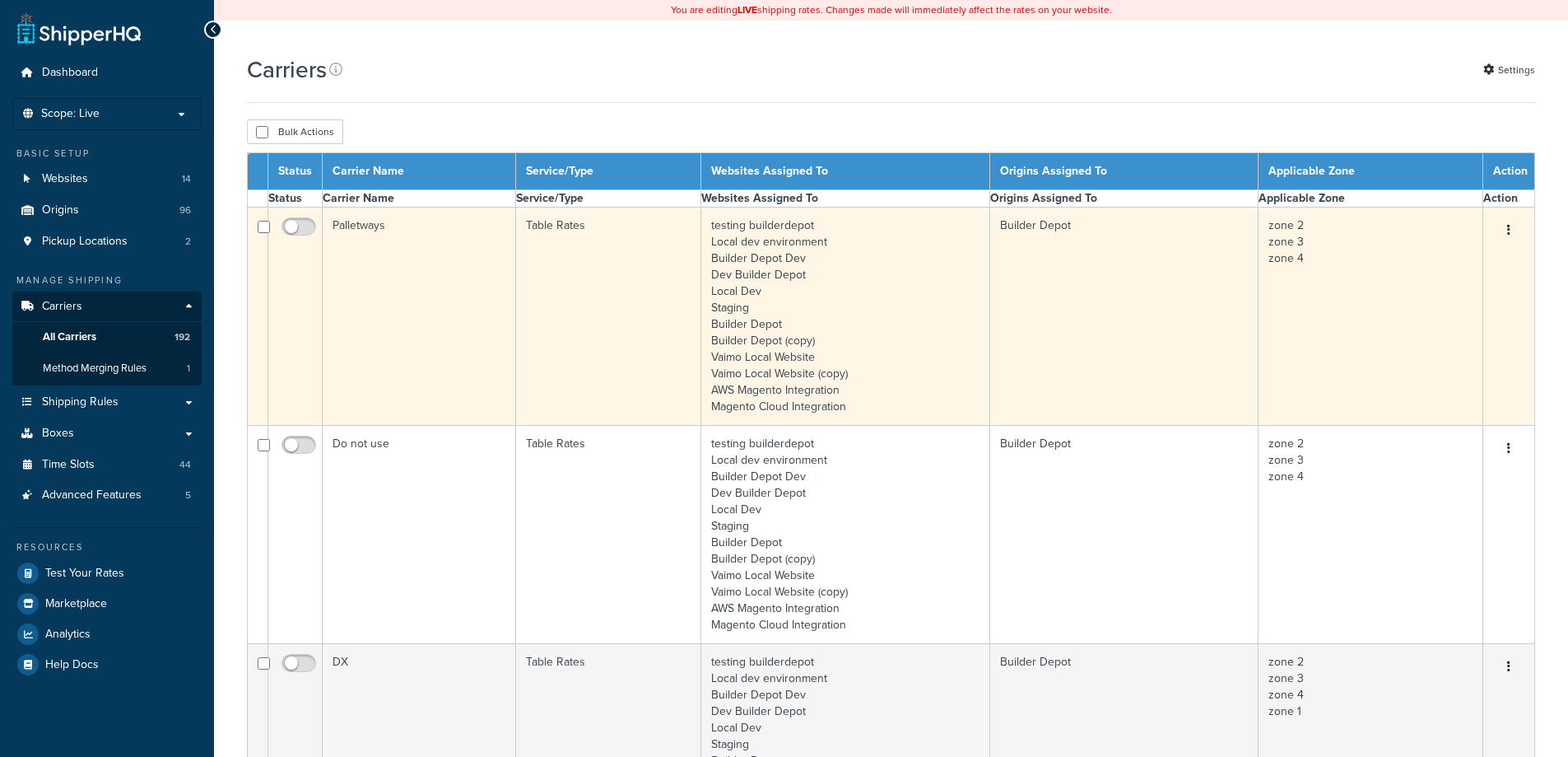
select select "15"
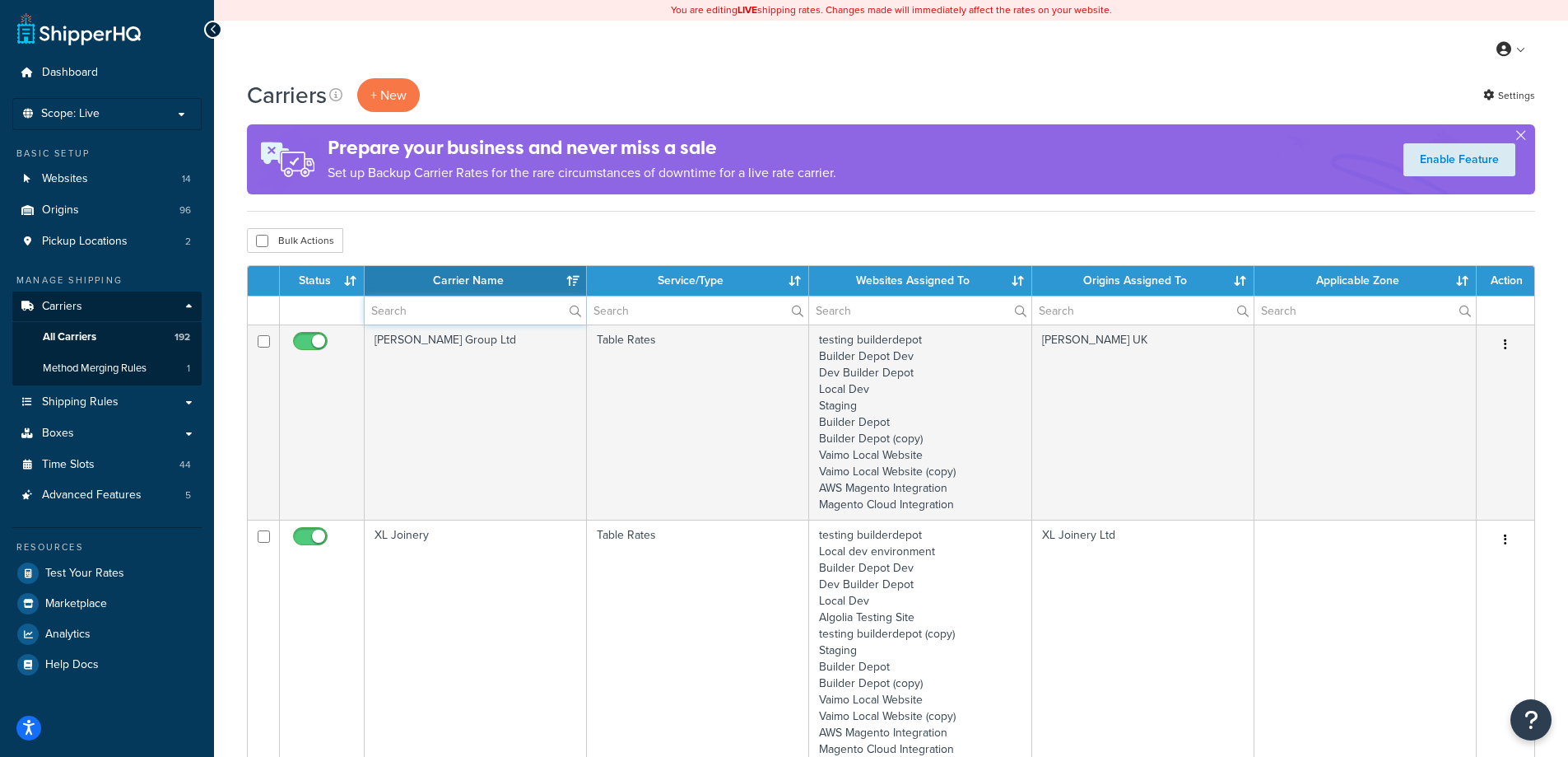
click at [421, 307] on input "text" at bounding box center [475, 310] width 221 height 28
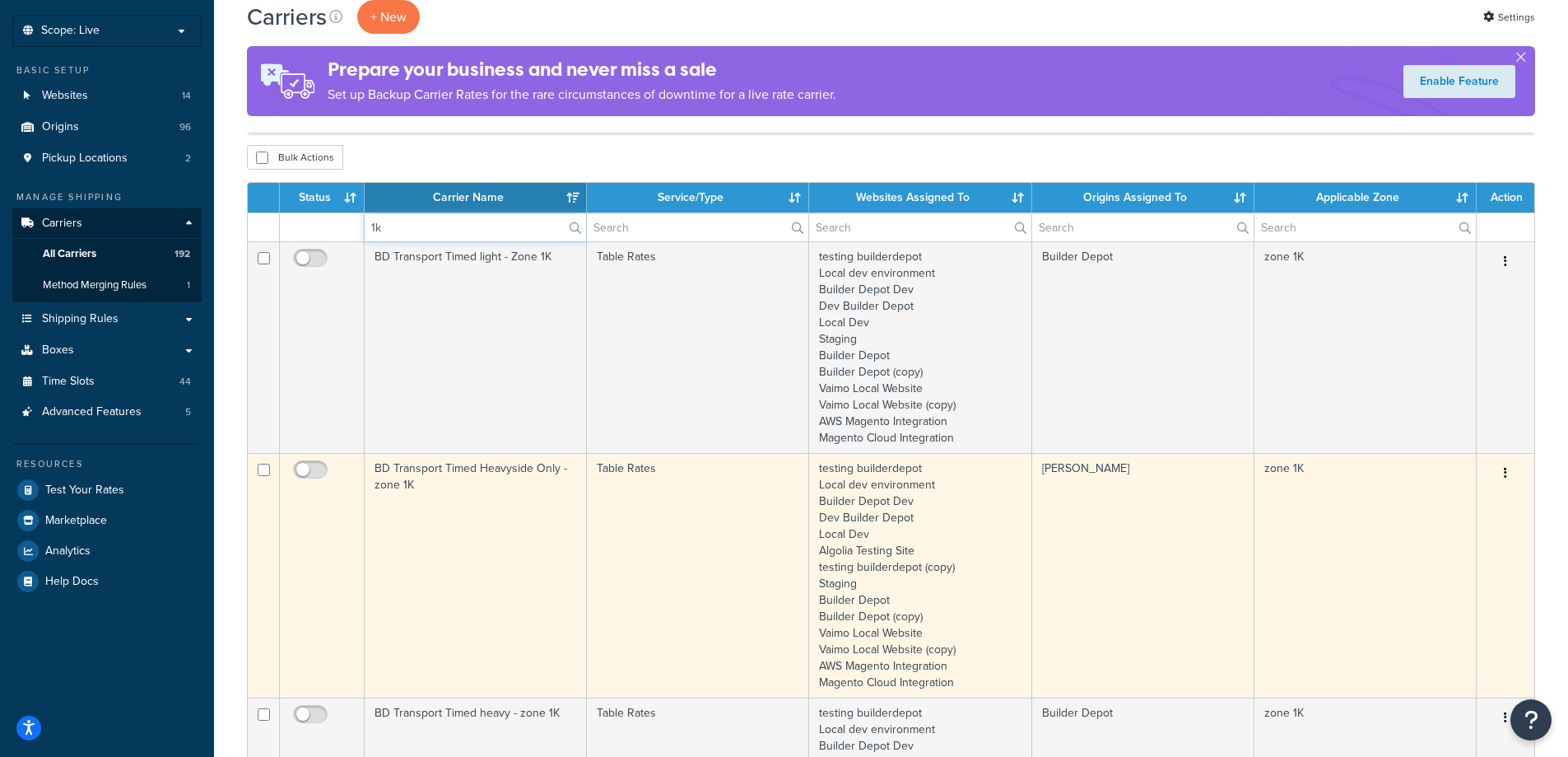
scroll to position [83, 0]
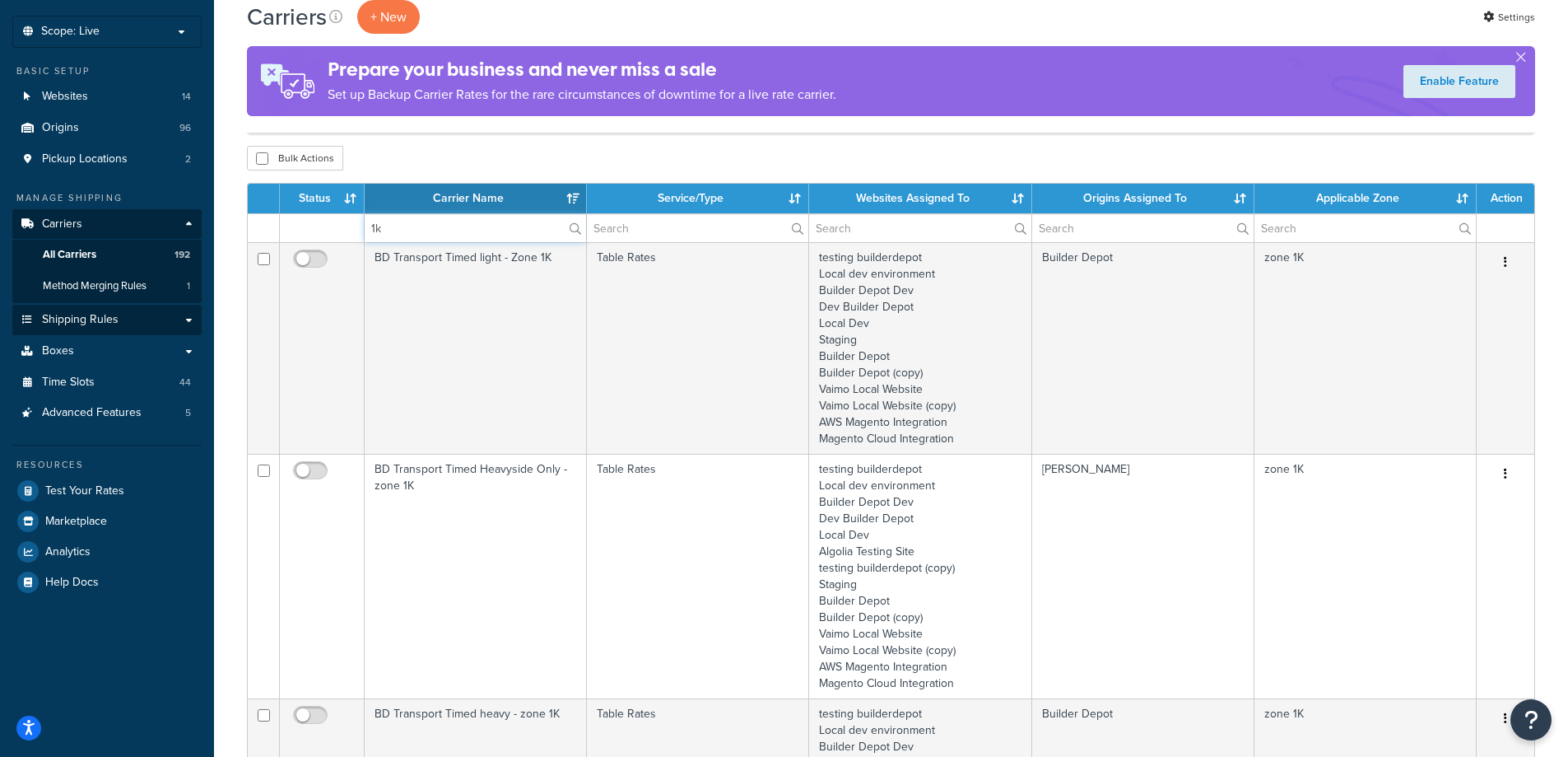
type input "1k"
